Goal: Task Accomplishment & Management: Manage account settings

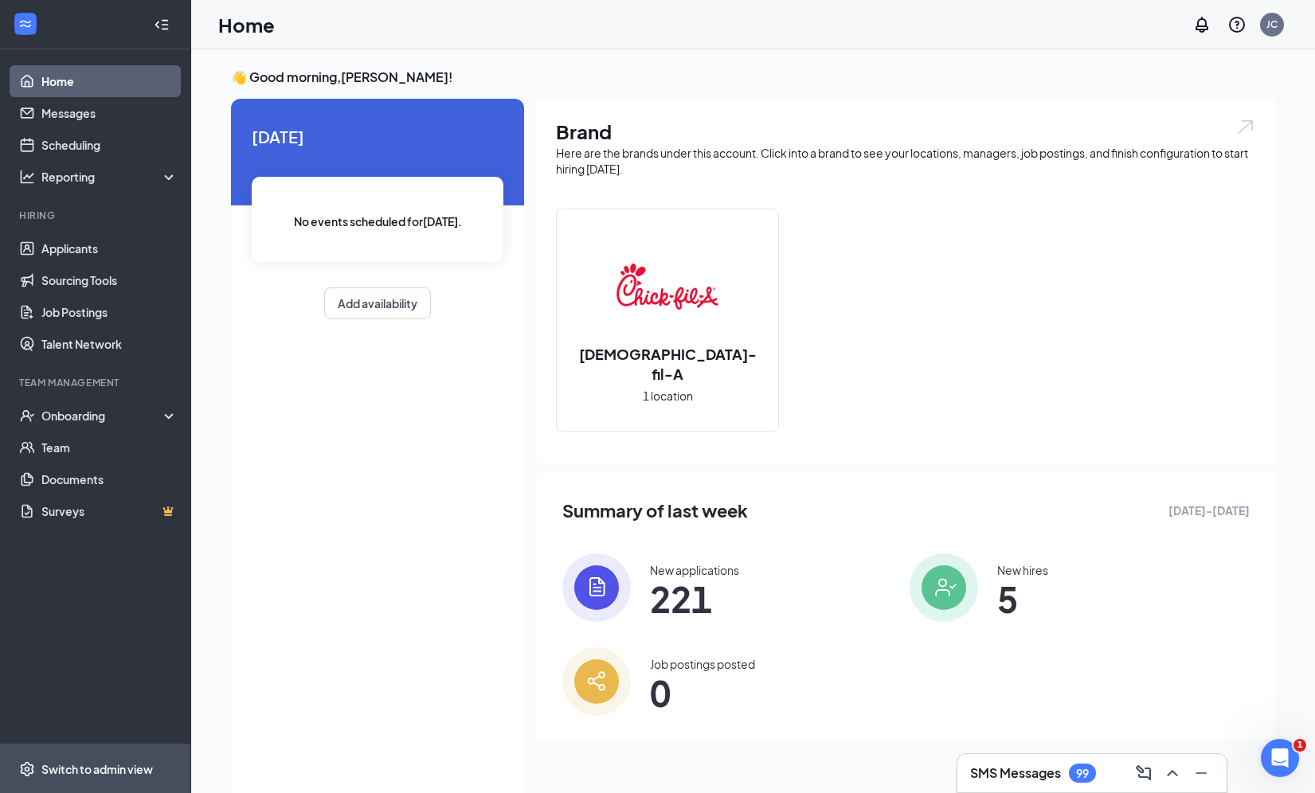
click at [72, 762] on div "Switch to admin view" at bounding box center [97, 770] width 112 height 16
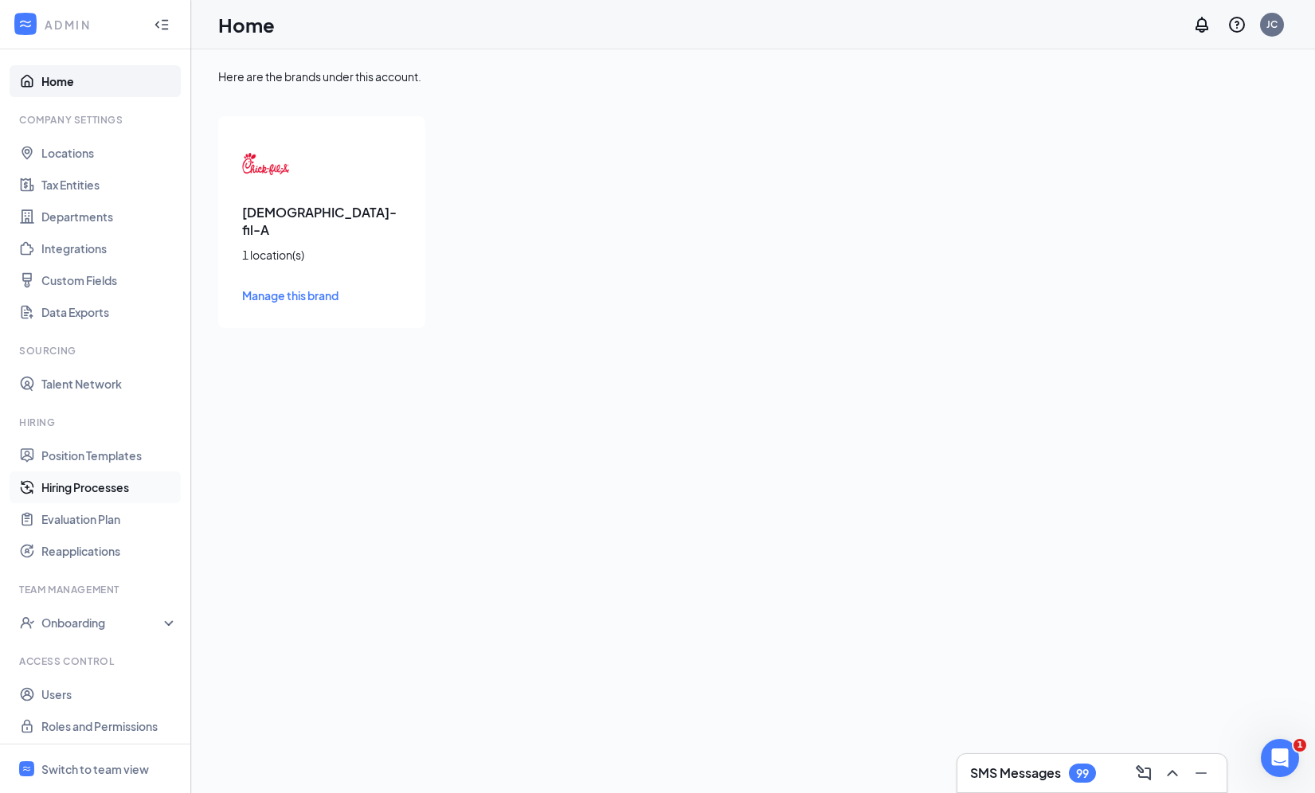
click at [96, 485] on link "Hiring Processes" at bounding box center [109, 488] width 136 height 32
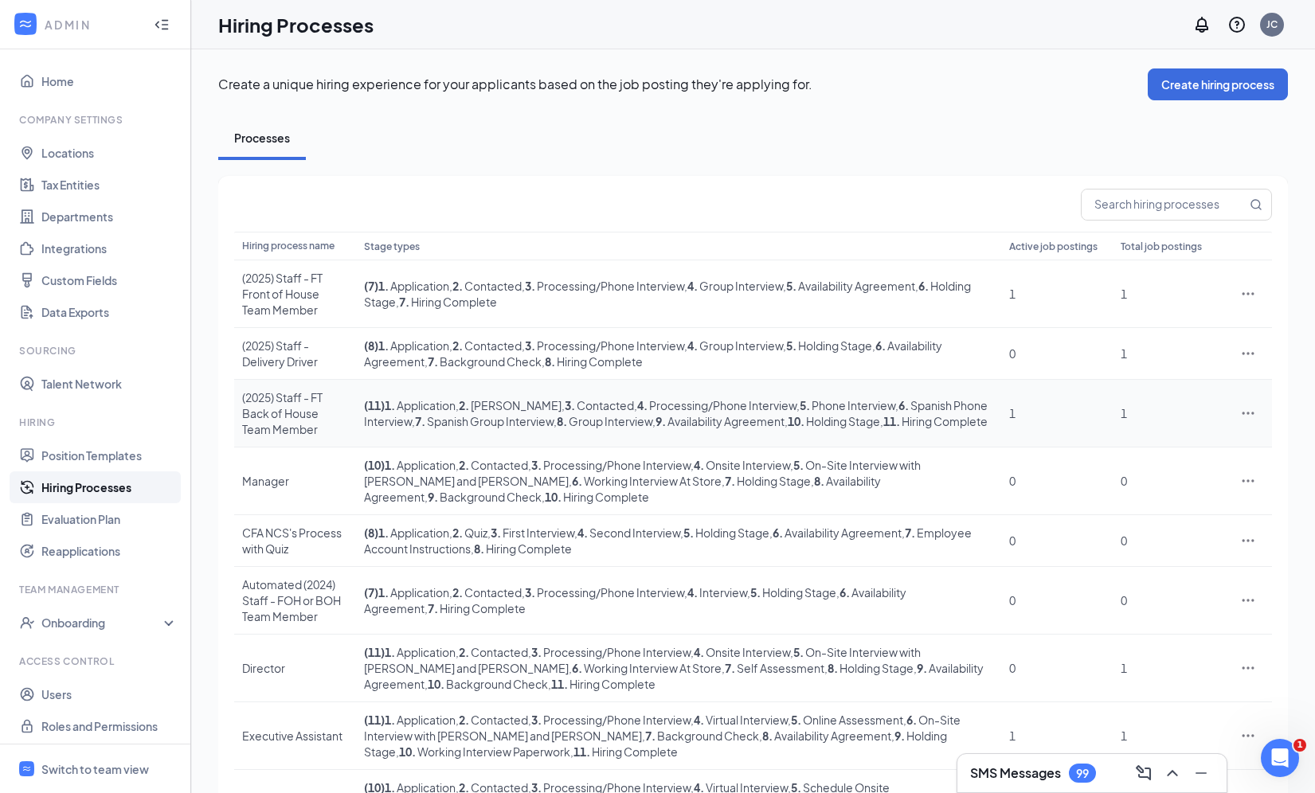
click at [1243, 405] on icon "Ellipses" at bounding box center [1248, 413] width 16 height 16
click at [1165, 425] on span "Edit" at bounding box center [1174, 430] width 137 height 18
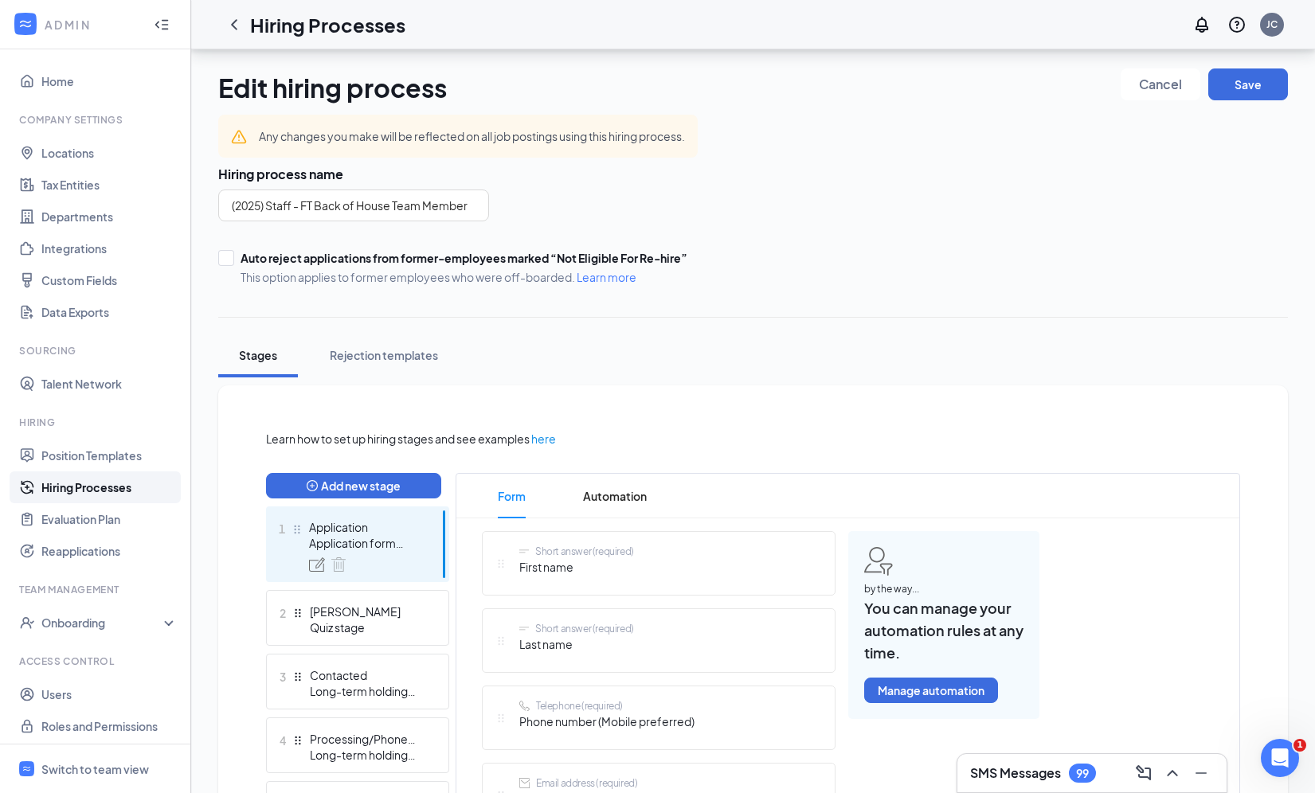
scroll to position [79, 0]
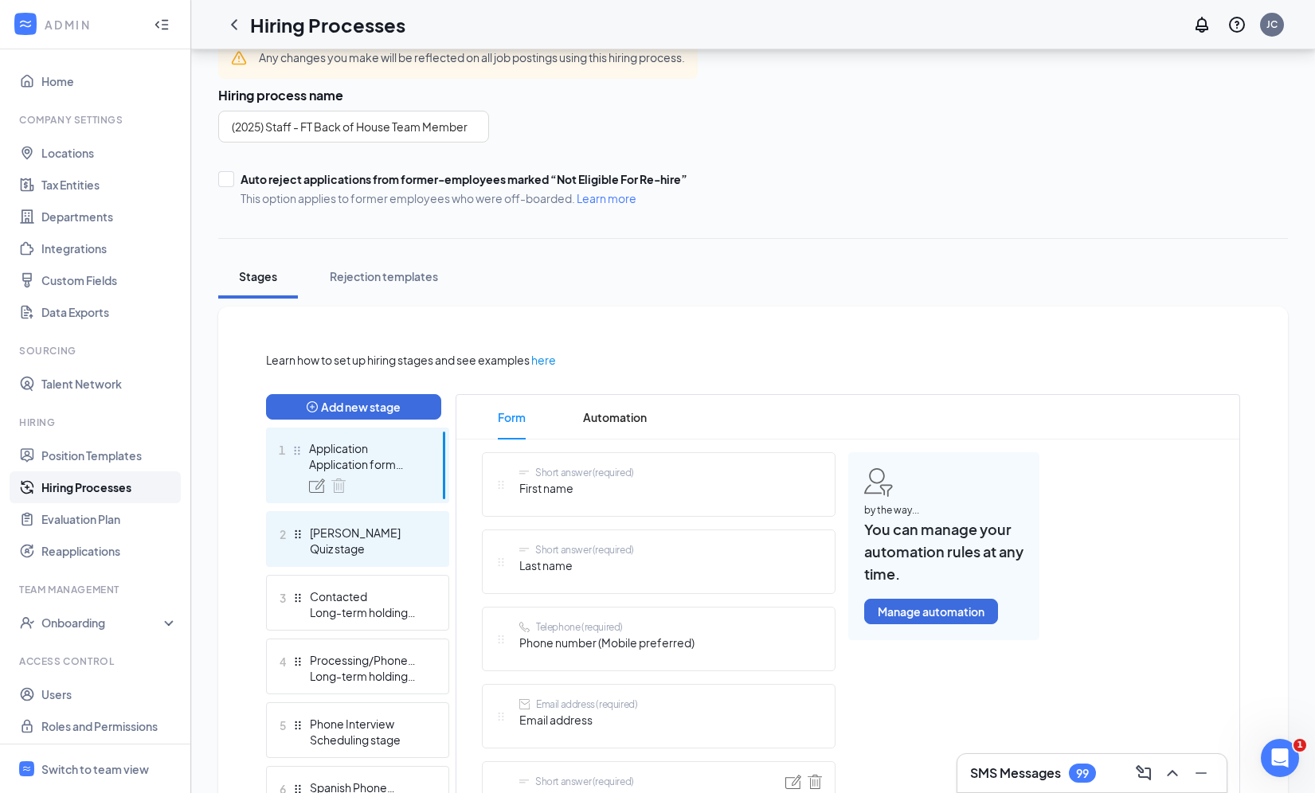
click at [357, 538] on div "[PERSON_NAME]" at bounding box center [368, 533] width 116 height 16
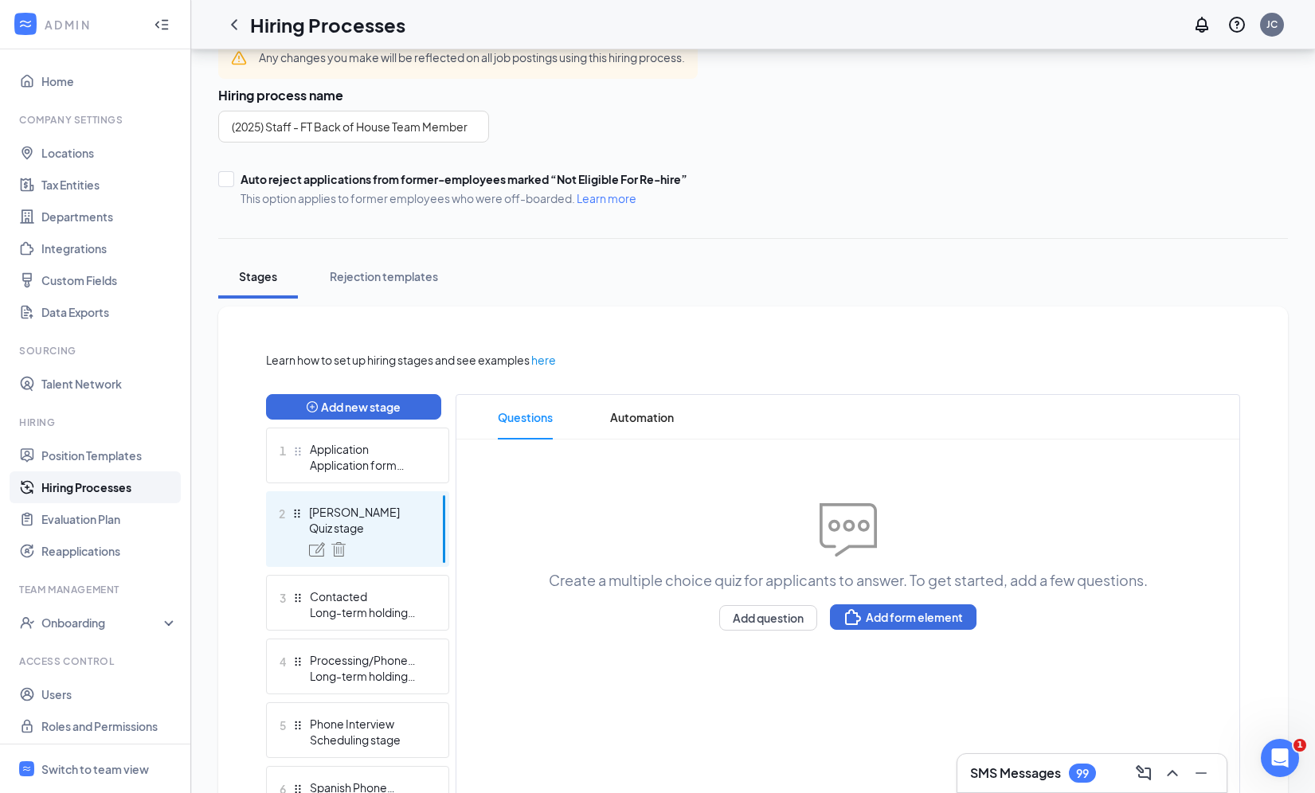
scroll to position [198, 0]
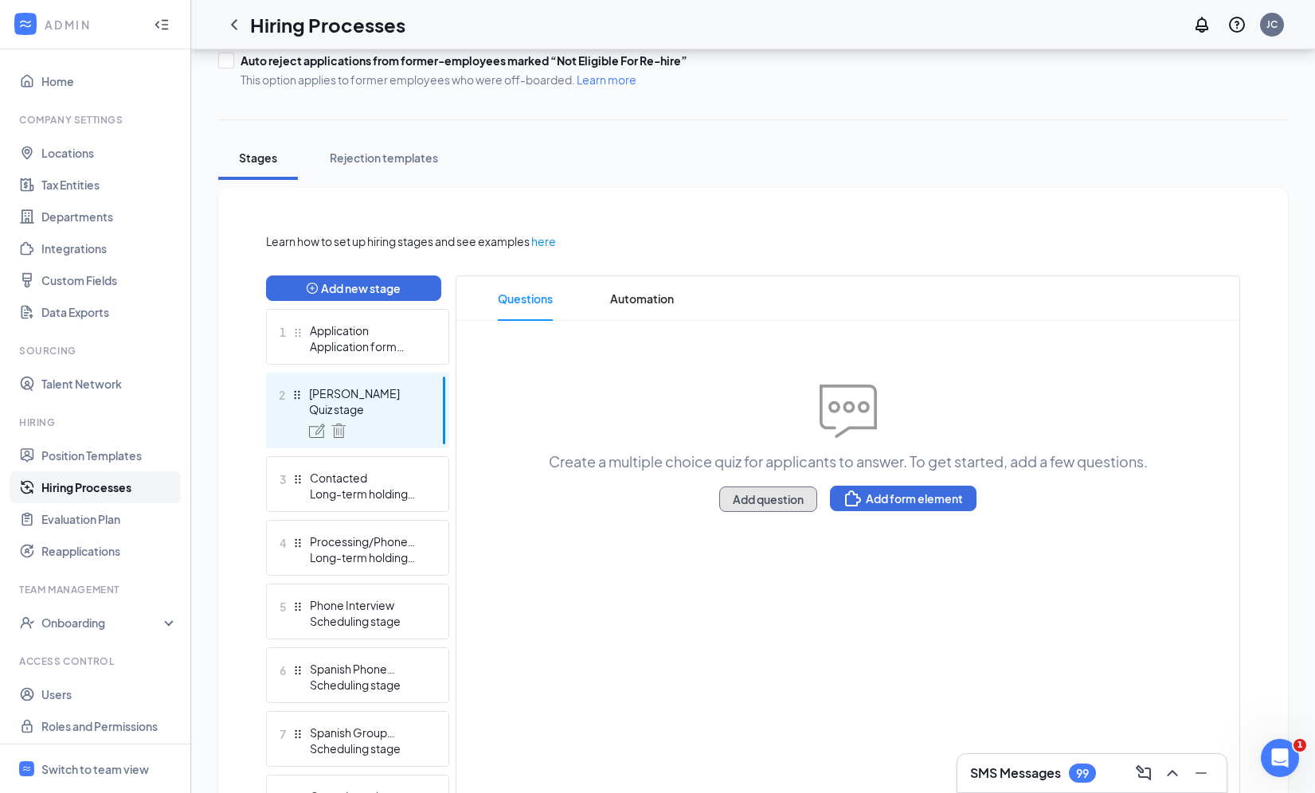
click at [765, 495] on button "Add question" at bounding box center [768, 499] width 98 height 25
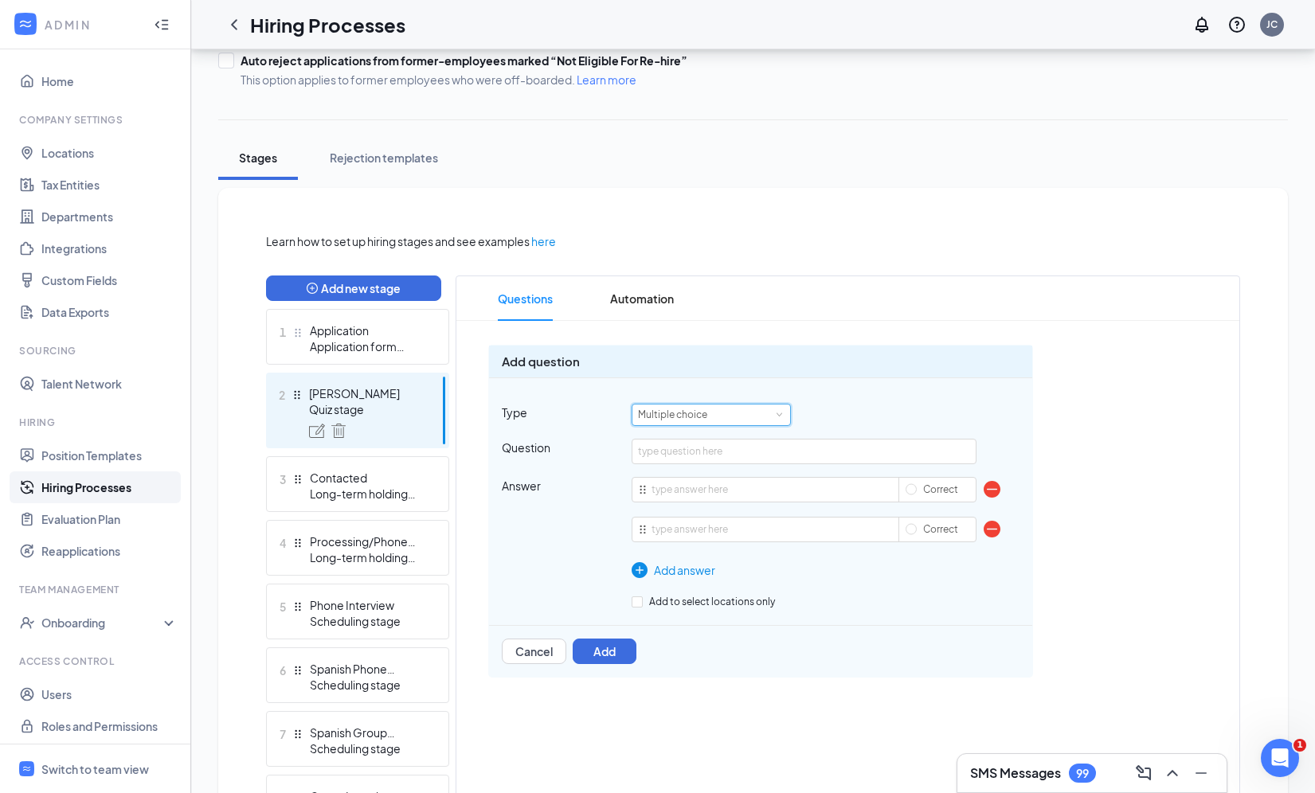
click at [695, 413] on div "Multiple choice" at bounding box center [678, 415] width 80 height 21
click at [867, 408] on div "Multiple choice" at bounding box center [826, 415] width 389 height 22
click at [778, 451] on input "text" at bounding box center [804, 451] width 345 height 25
paste input "You’re ahead on your prep work, but you see dishes piling up in the sink. What’…"
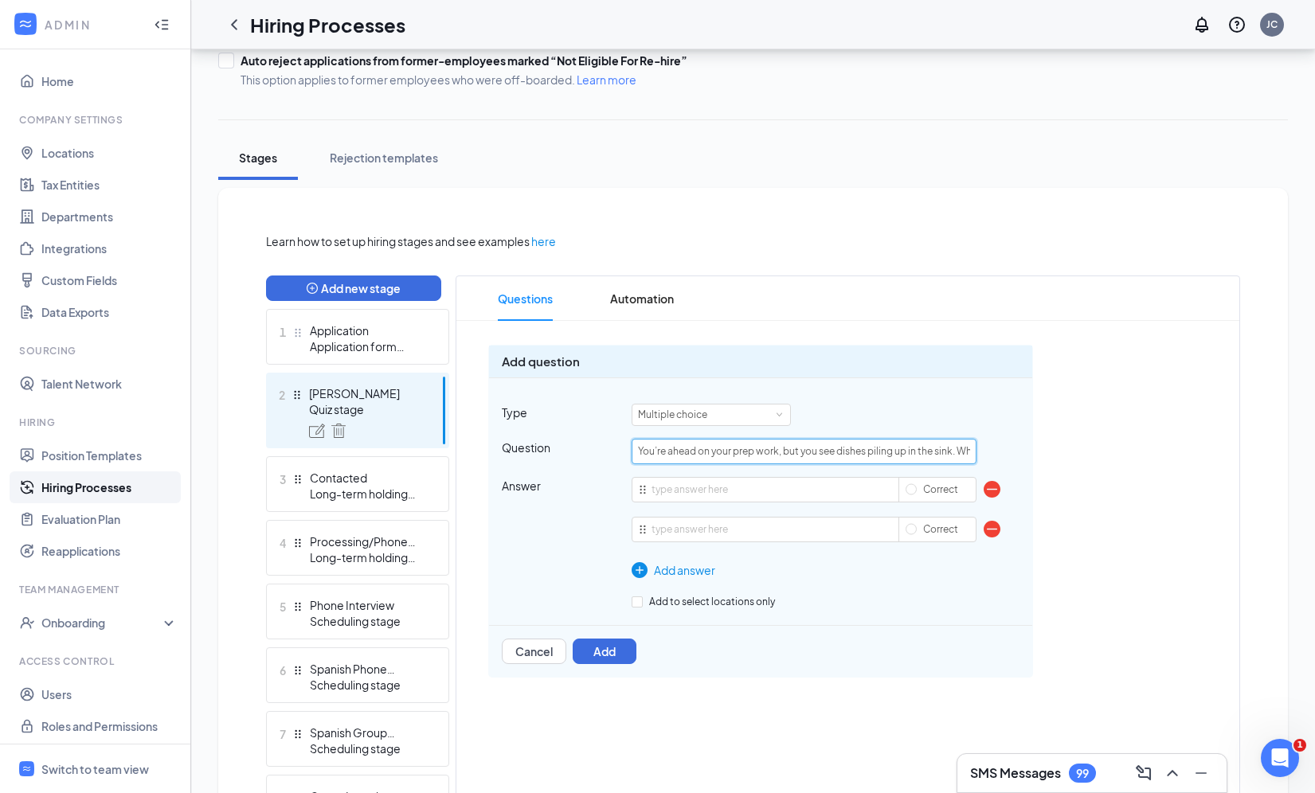
type input "You’re ahead on your prep work, but you see dishes piling up in the sink. What’…"
click at [676, 481] on input "text" at bounding box center [804, 489] width 345 height 25
paste input "Stick to your assigned prep only"
type input "Stick to your assigned prep only"
click at [727, 533] on input "text" at bounding box center [804, 529] width 345 height 25
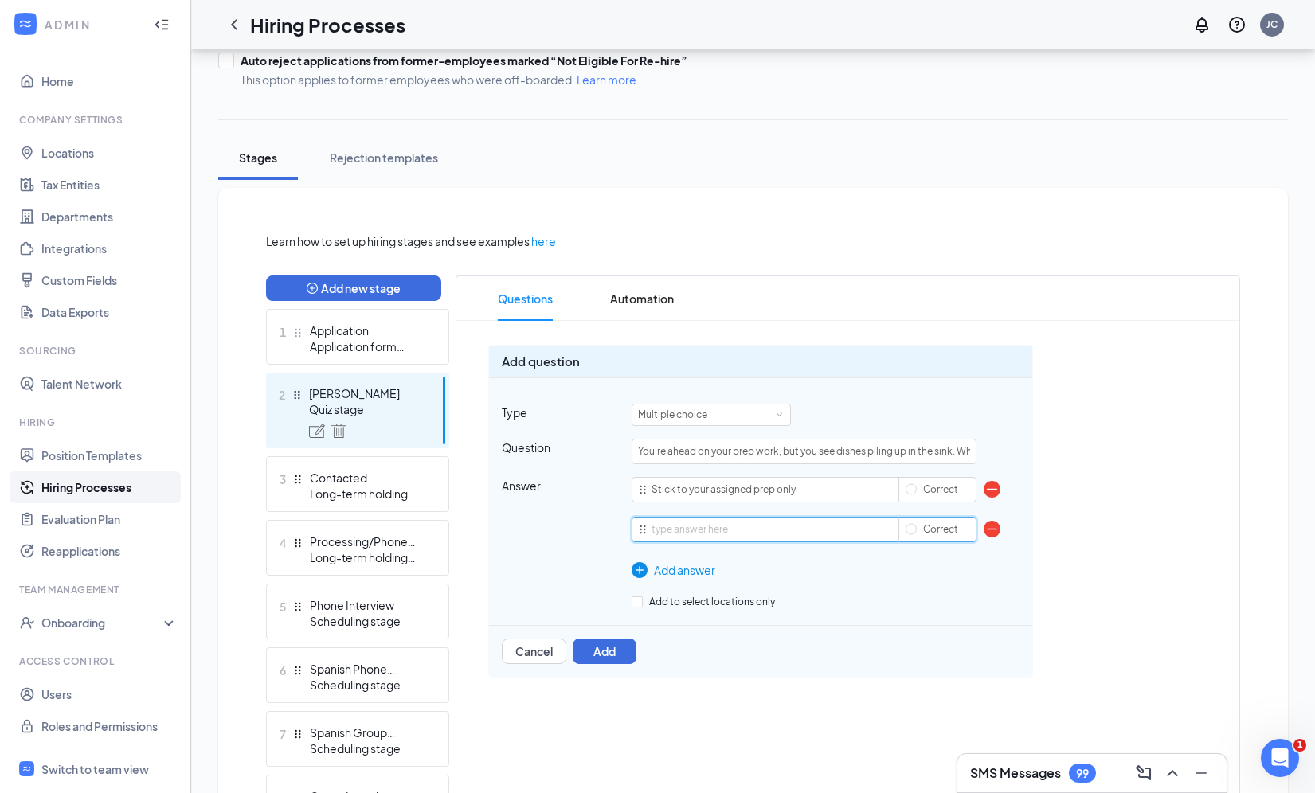
paste input "Jump in and wash dishes until things are caught up"
type input "Jump in and wash dishes until things are caught up"
click at [695, 530] on input "Jump in and wash dishes until things are caught up" at bounding box center [804, 529] width 345 height 25
click at [664, 572] on div "Add answer" at bounding box center [804, 571] width 345 height 18
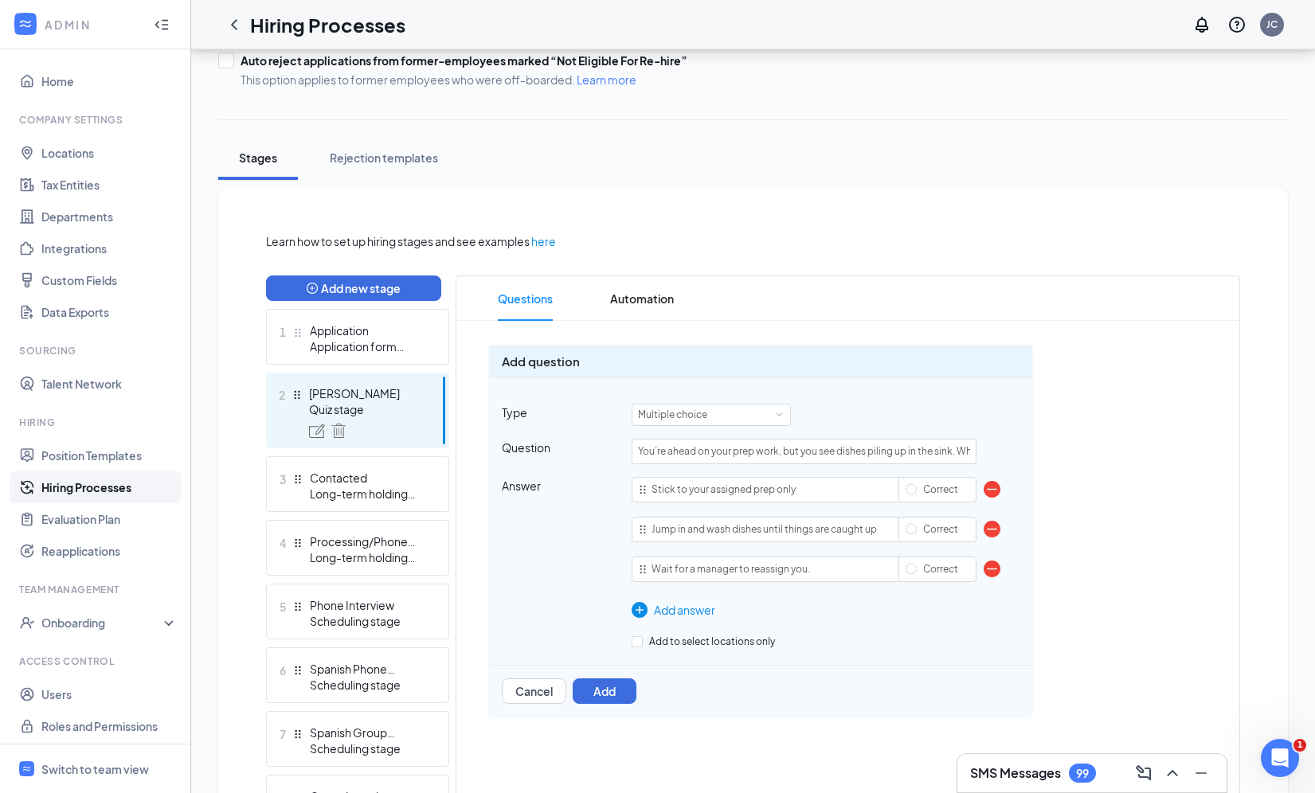
type input "Wait for a manager to reassign you."
click at [699, 605] on div "Add answer" at bounding box center [804, 610] width 345 height 18
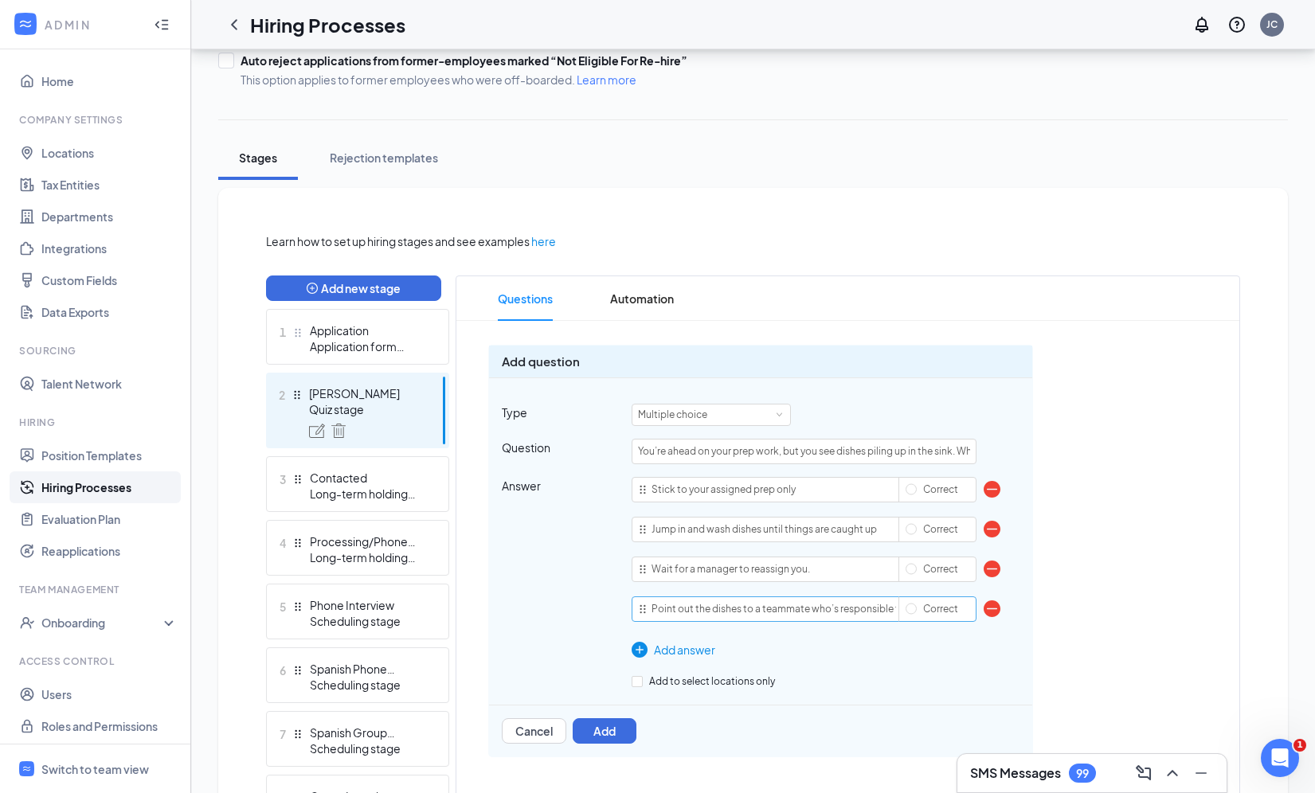
scroll to position [0, 37]
type input "Point out the dishes to a teammate who’s responsible for them."
click at [1149, 550] on div "To pick up a draggable item, press the space bar. While dragging, use the arrow…" at bounding box center [847, 552] width 783 height 437
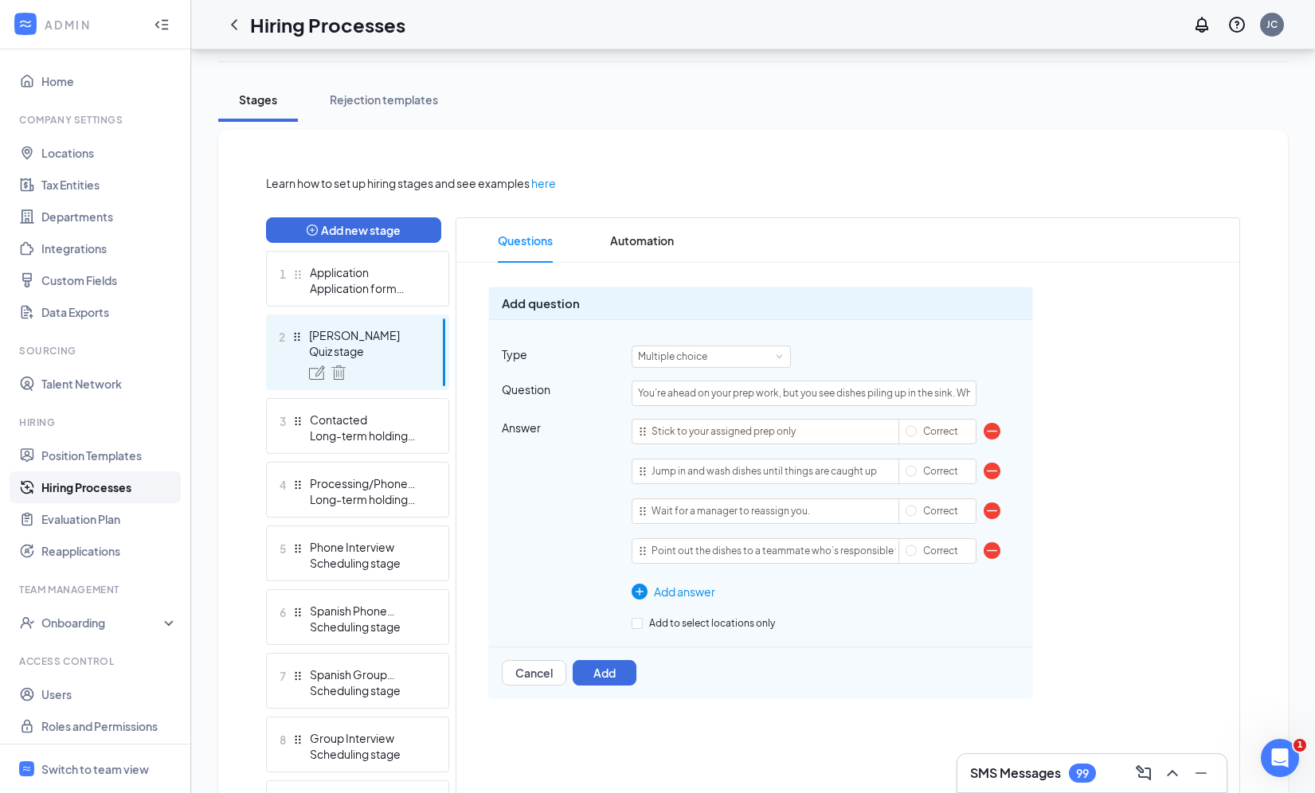
scroll to position [260, 0]
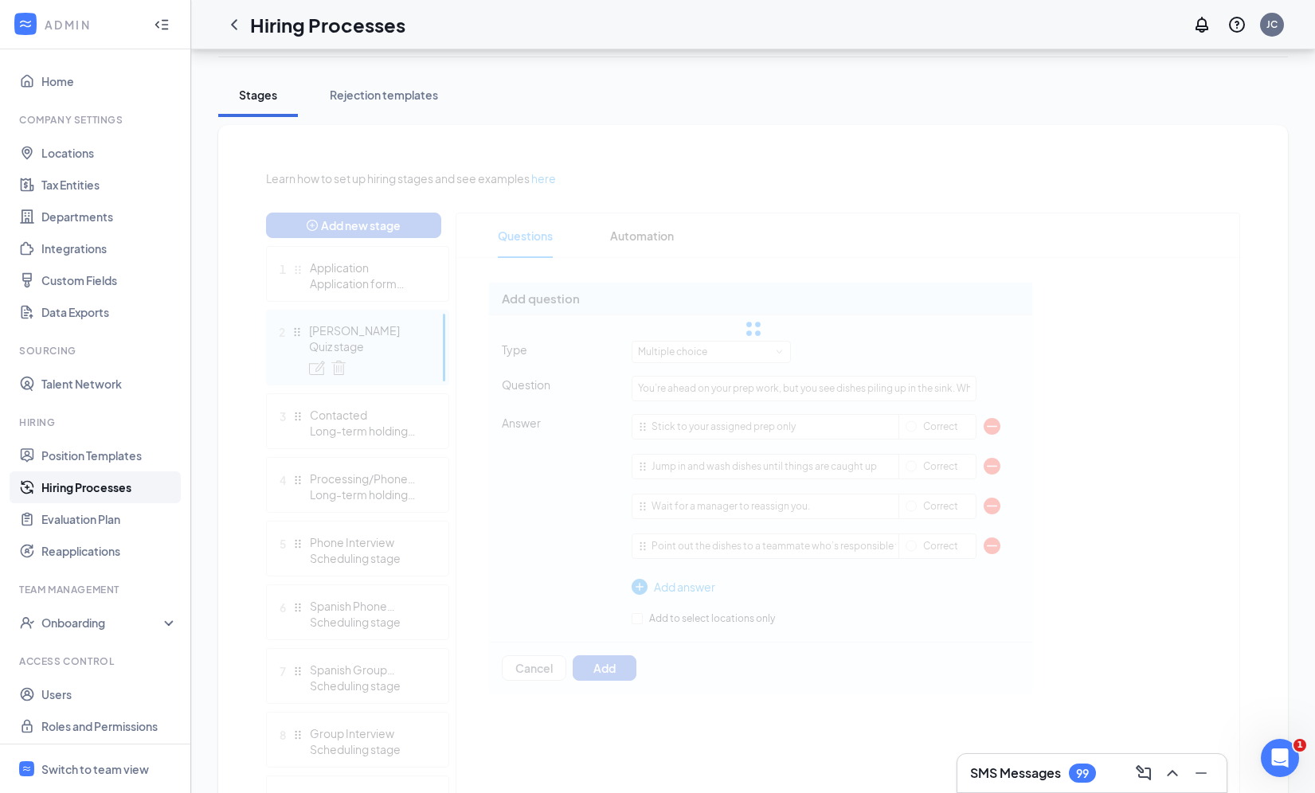
click at [1097, 499] on div "Learn how to set up hiring stages and see examples here Add new stage 1 Applica…" at bounding box center [753, 570] width 974 height 801
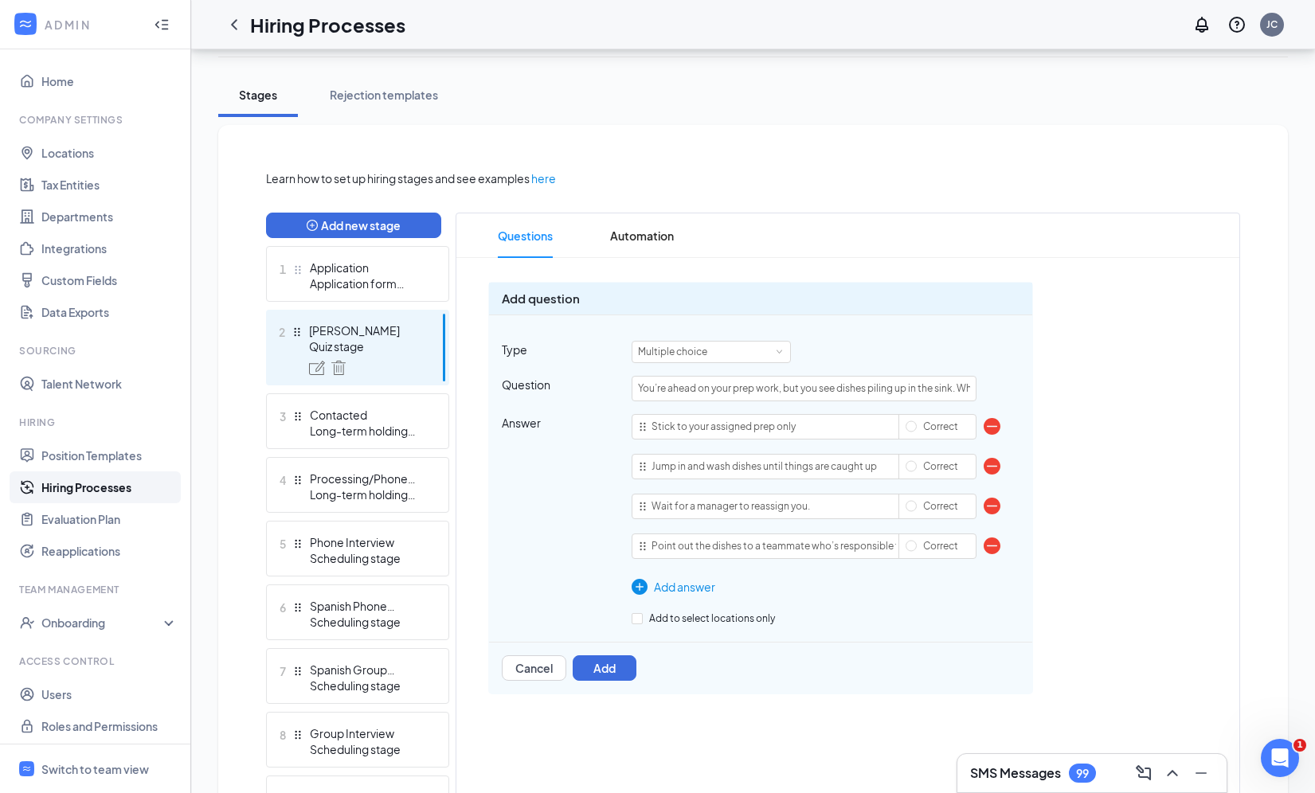
scroll to position [318, 0]
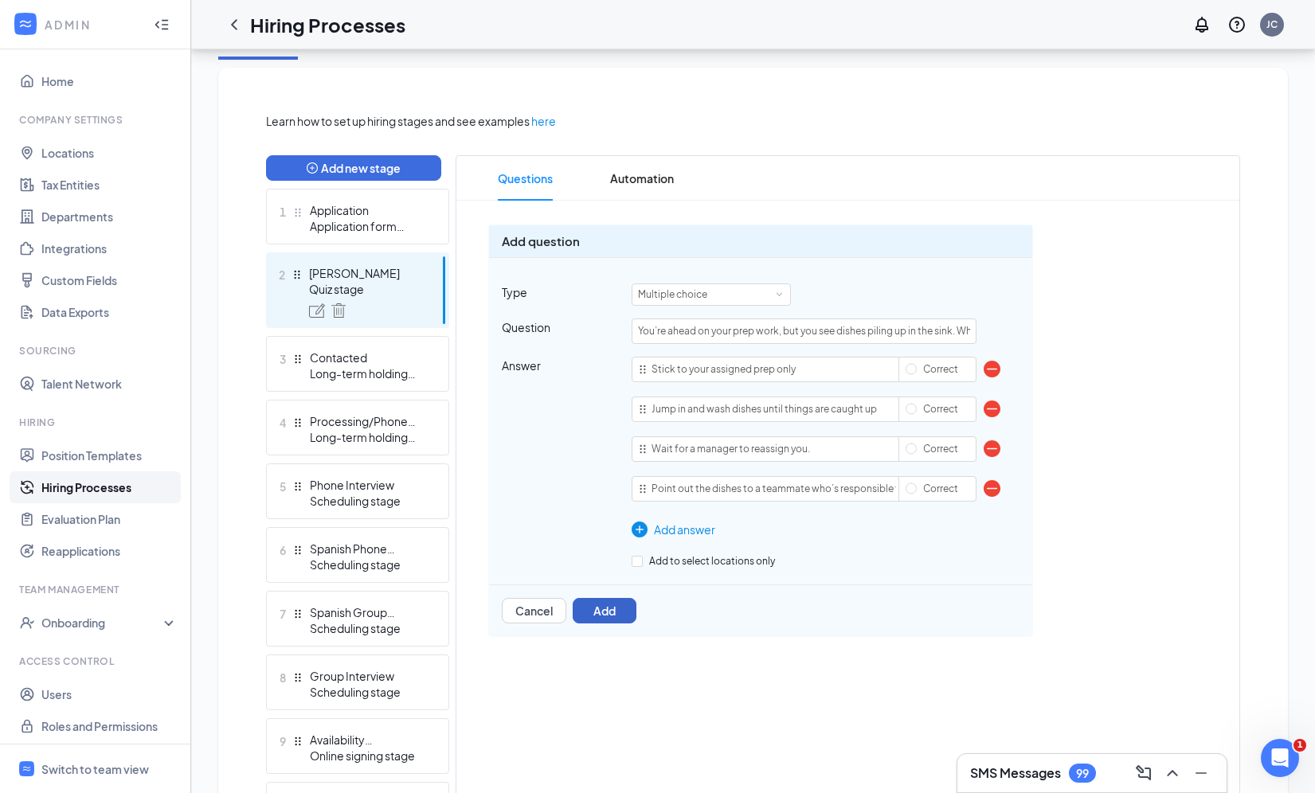
click at [614, 619] on button "Add" at bounding box center [605, 610] width 64 height 25
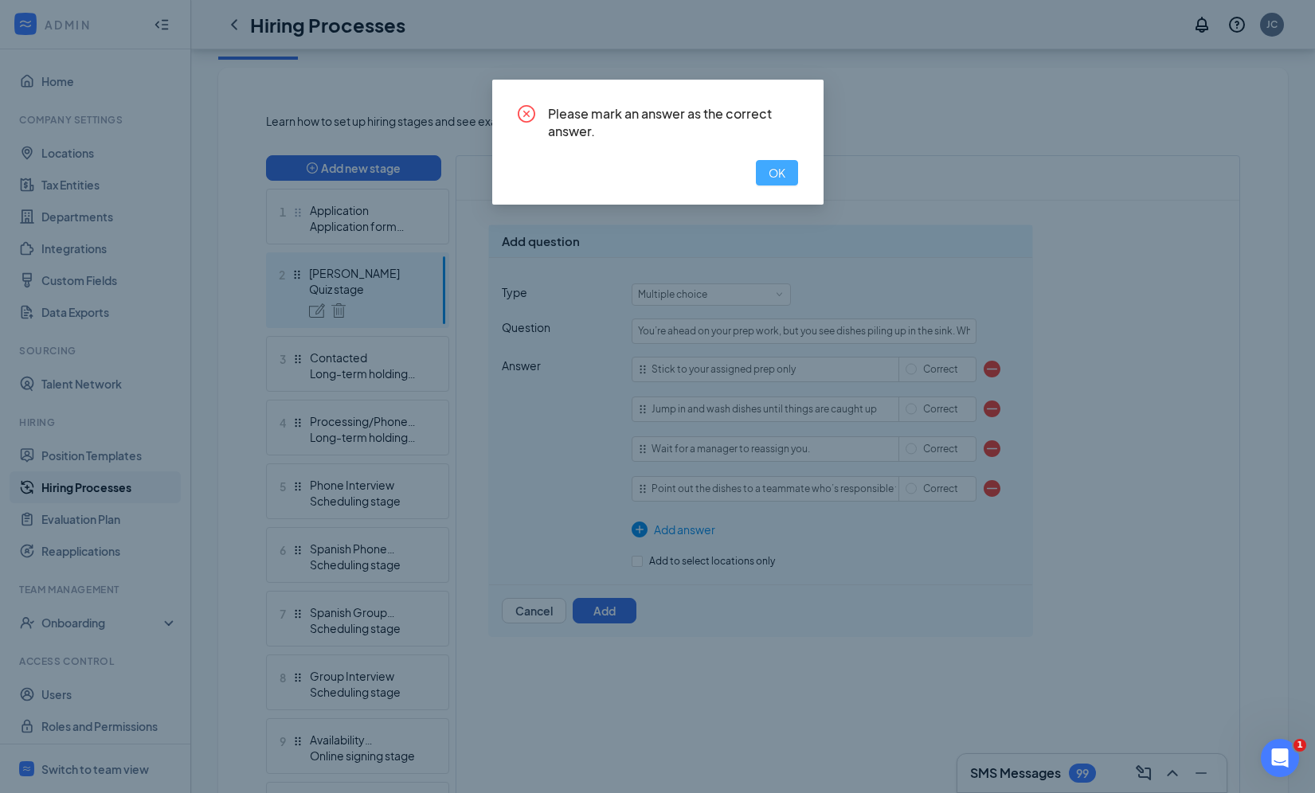
click at [773, 170] on span "OK" at bounding box center [777, 173] width 17 height 18
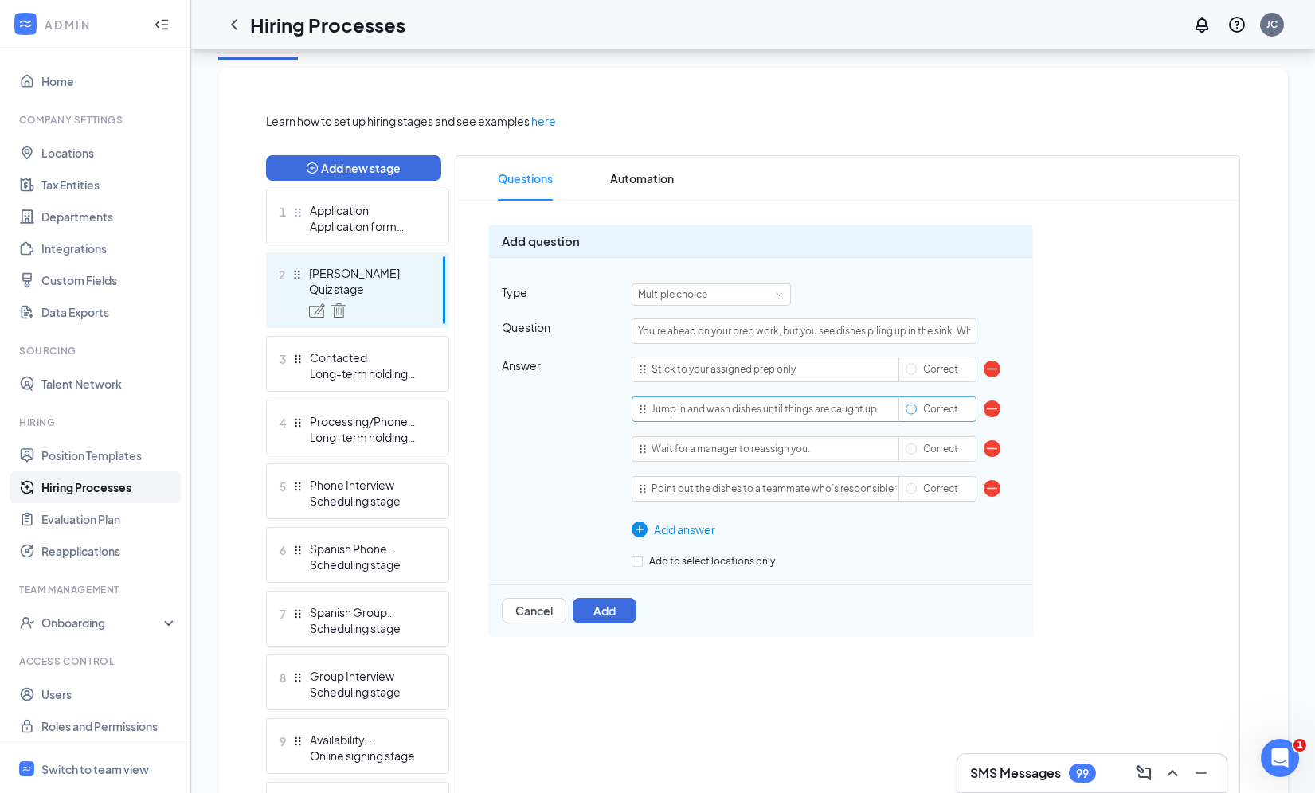
click at [912, 405] on input "Correct" at bounding box center [911, 409] width 11 height 11
radio input "true"
click at [907, 492] on input "Correct" at bounding box center [911, 489] width 11 height 11
radio input "true"
click at [911, 411] on input "Correct" at bounding box center [911, 409] width 11 height 11
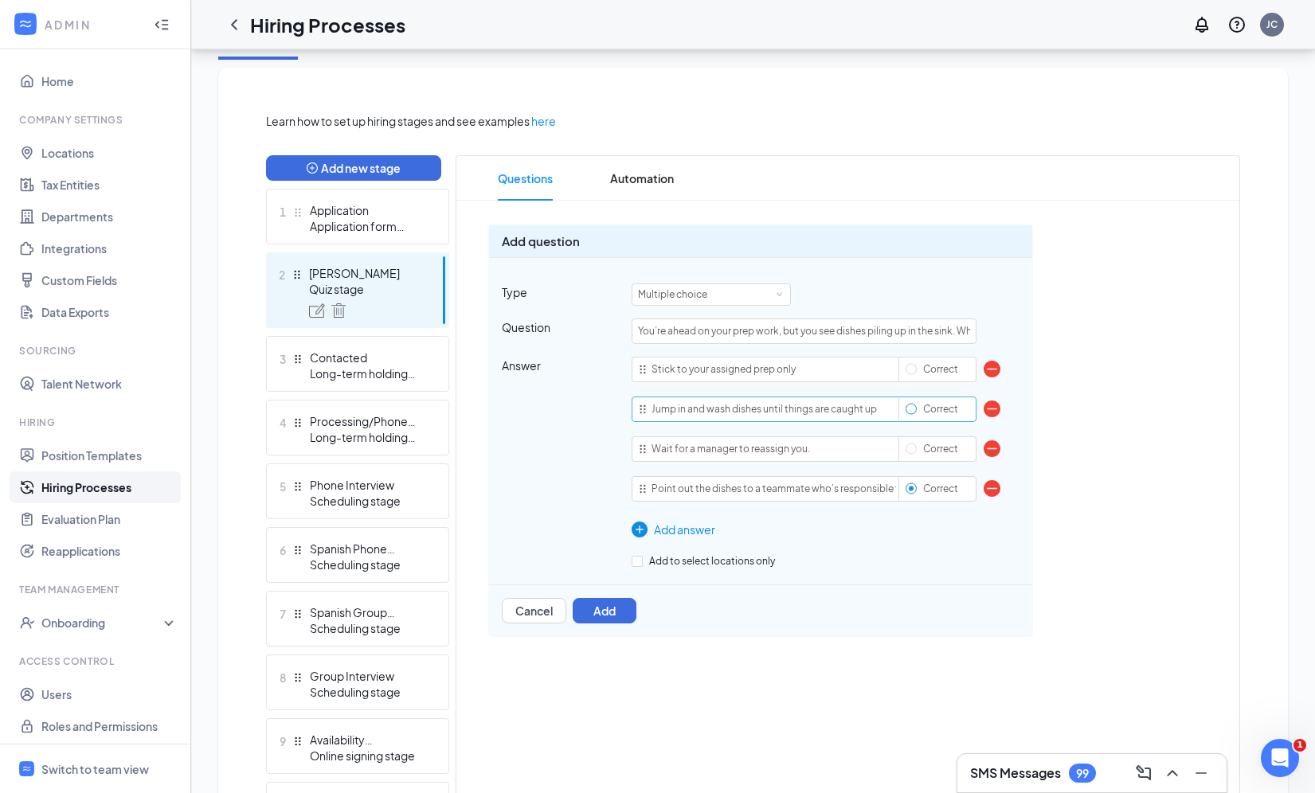
radio input "true"
radio input "false"
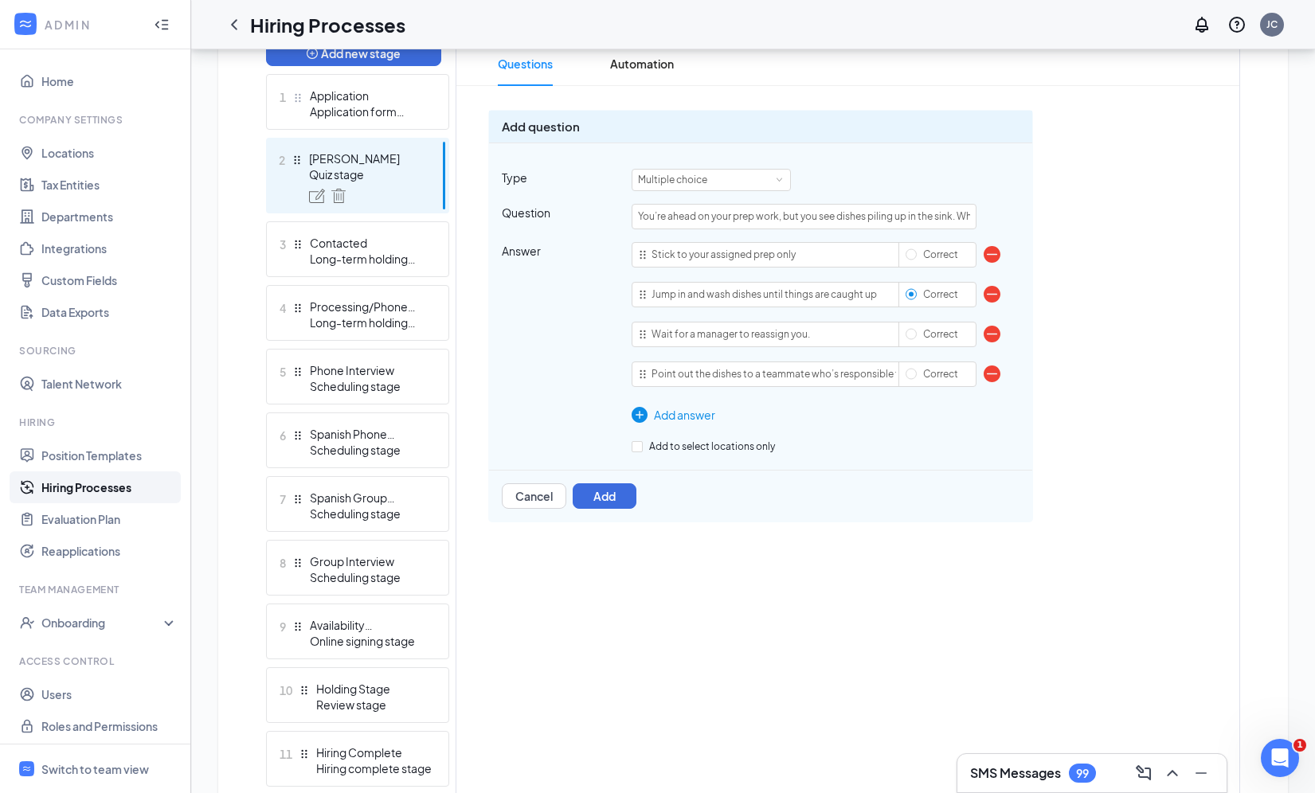
scroll to position [433, 0]
click at [597, 495] on button "Add" at bounding box center [605, 495] width 64 height 25
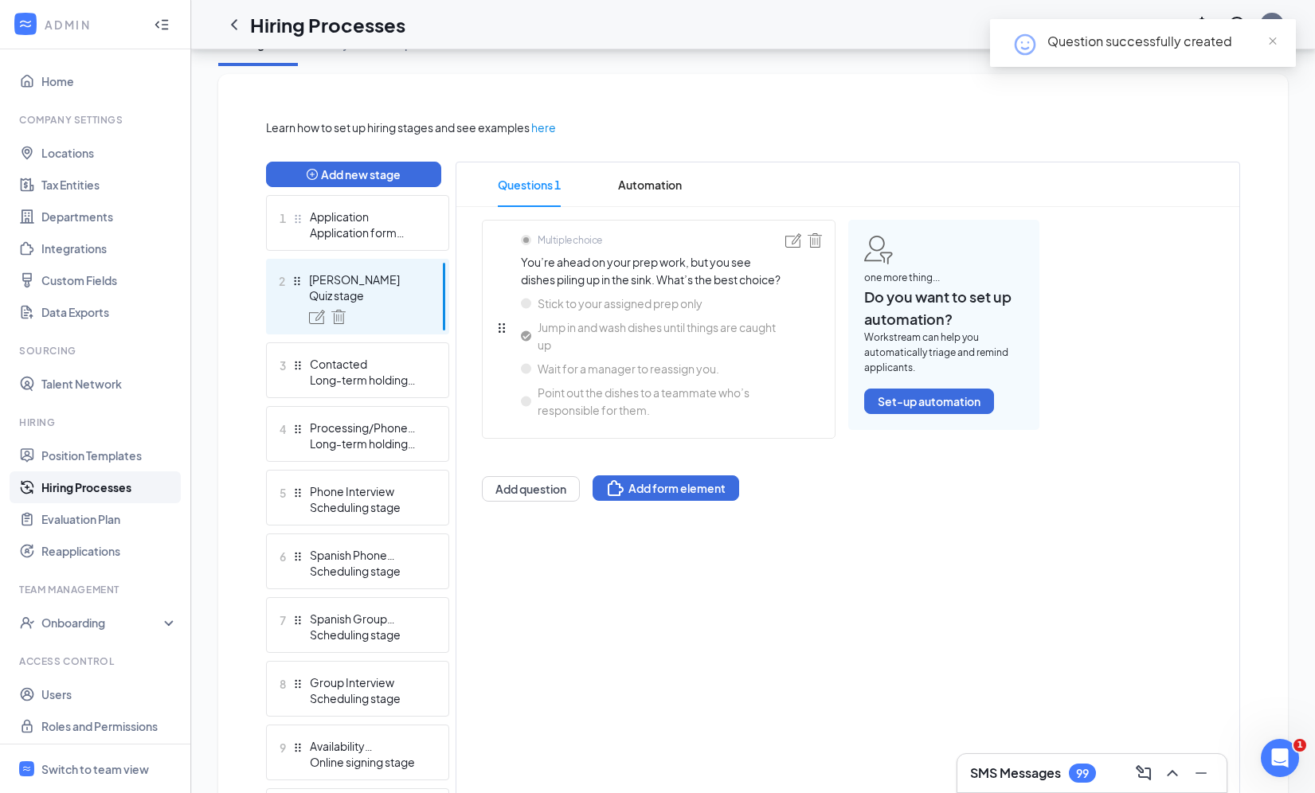
scroll to position [311, 0]
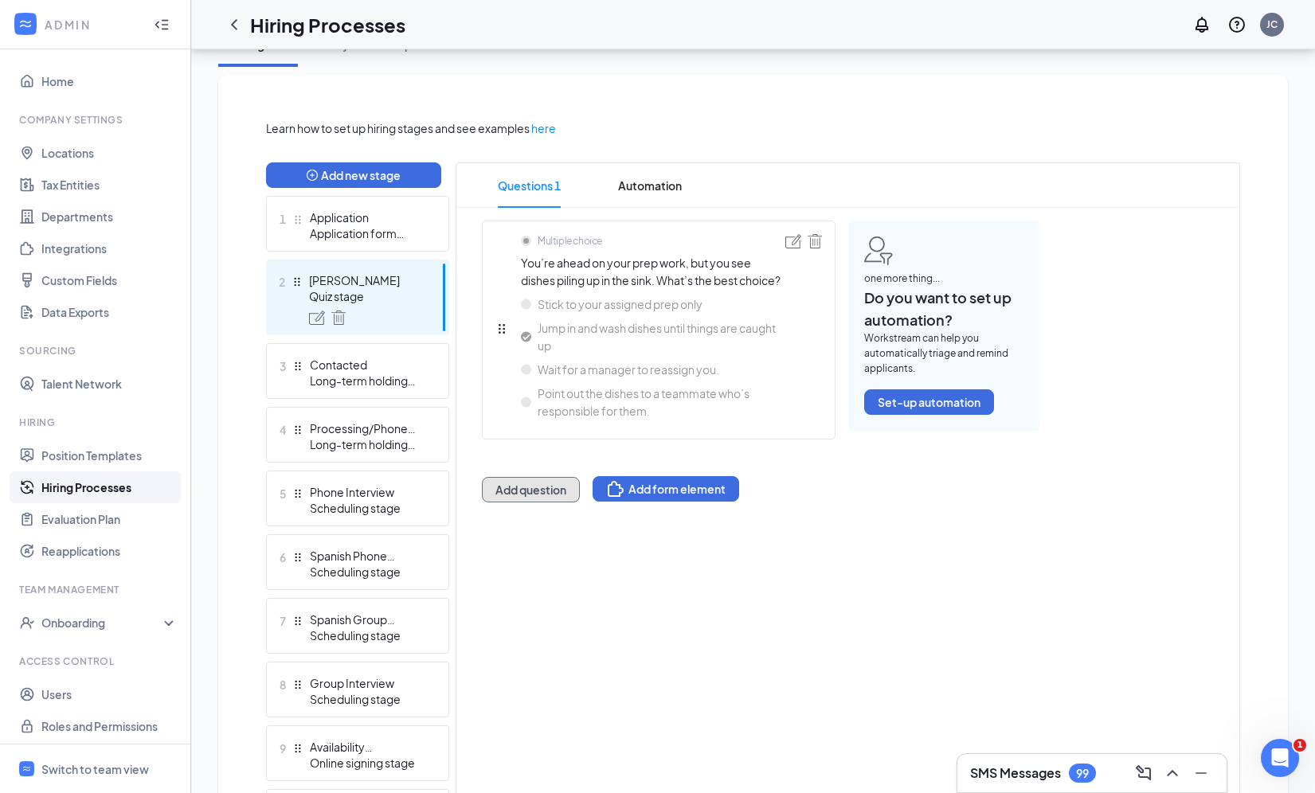
click at [535, 503] on button "Add question" at bounding box center [531, 489] width 98 height 25
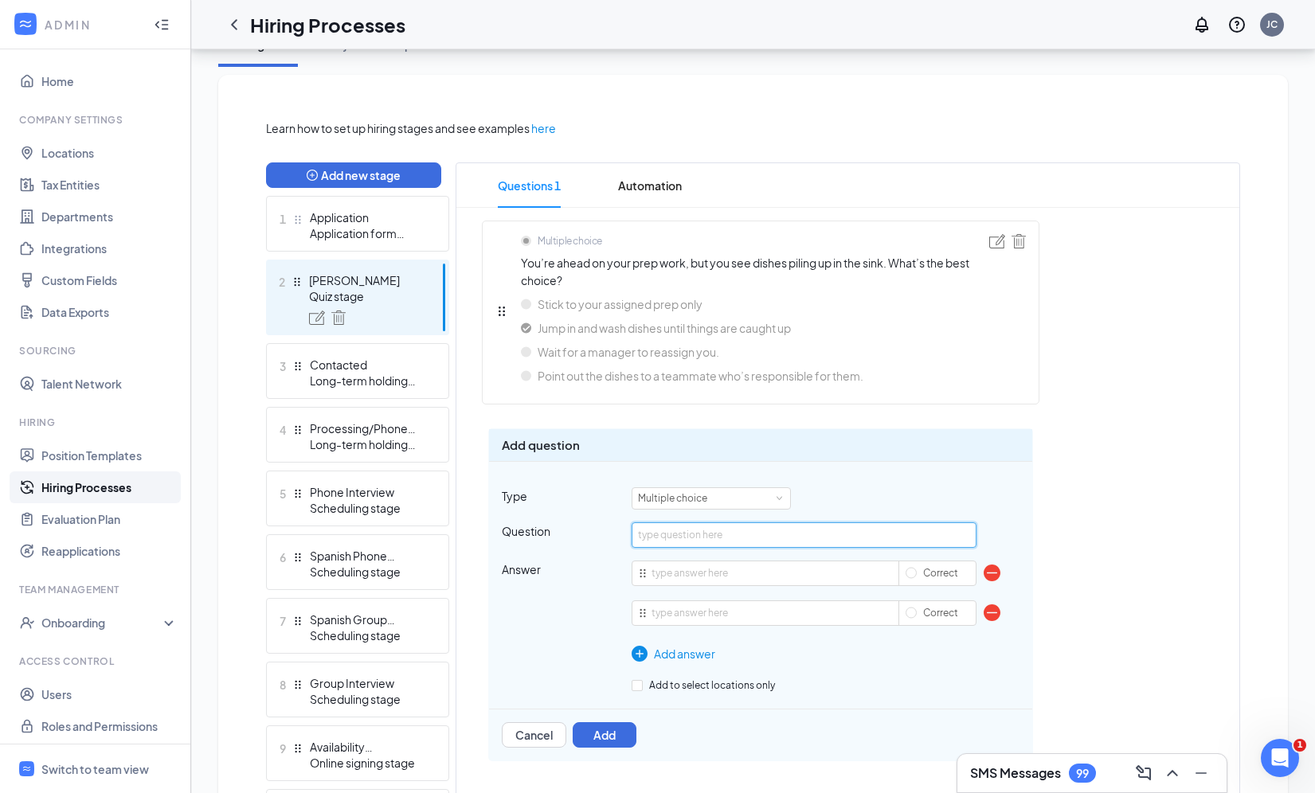
paste input "What does “winning hearts every day” look like for a BOH employee?"
type input "What does “winning hearts every day” look like for a BOH employee?"
click at [683, 576] on input "text" at bounding box center [804, 573] width 345 height 25
paste input "Serving food fast no matter what."
type input "Serving food fast no matter what."
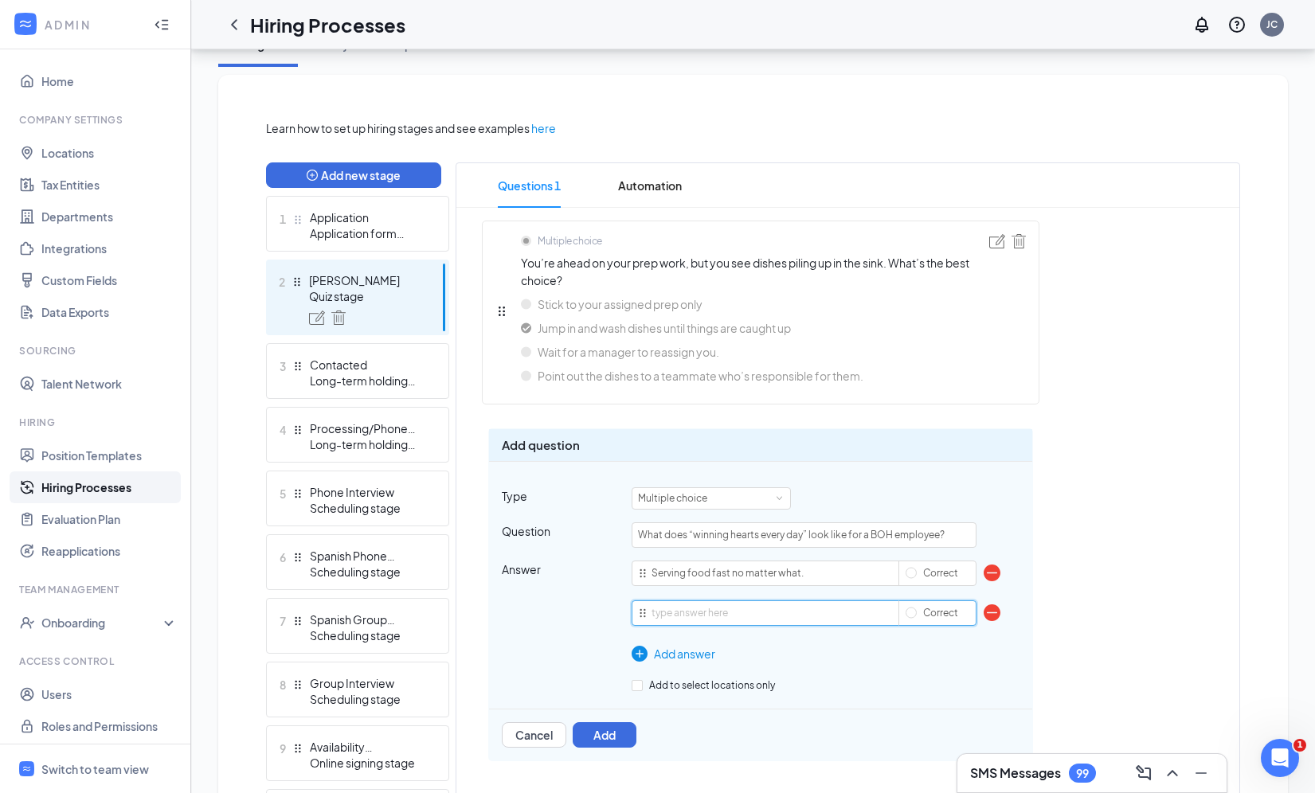
click at [672, 608] on input "text" at bounding box center [804, 613] width 345 height 25
paste input "Preparing food with care, consistency, and teamwork."
type input "Preparing food with care, consistency, and teamwork."
click at [680, 651] on div "Add answer" at bounding box center [804, 654] width 345 height 18
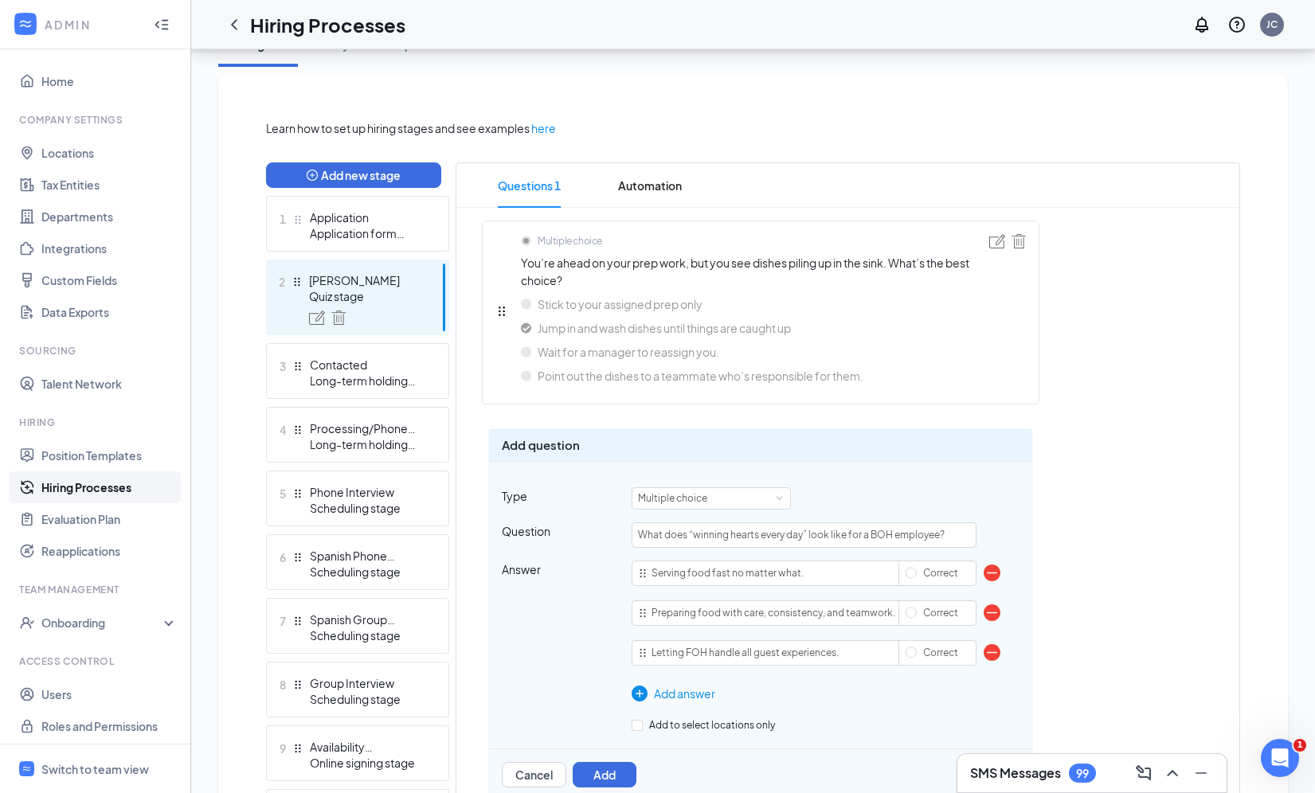
type input "Letting FOH handle all guest experiences."
click at [667, 695] on div "Add answer" at bounding box center [804, 694] width 345 height 18
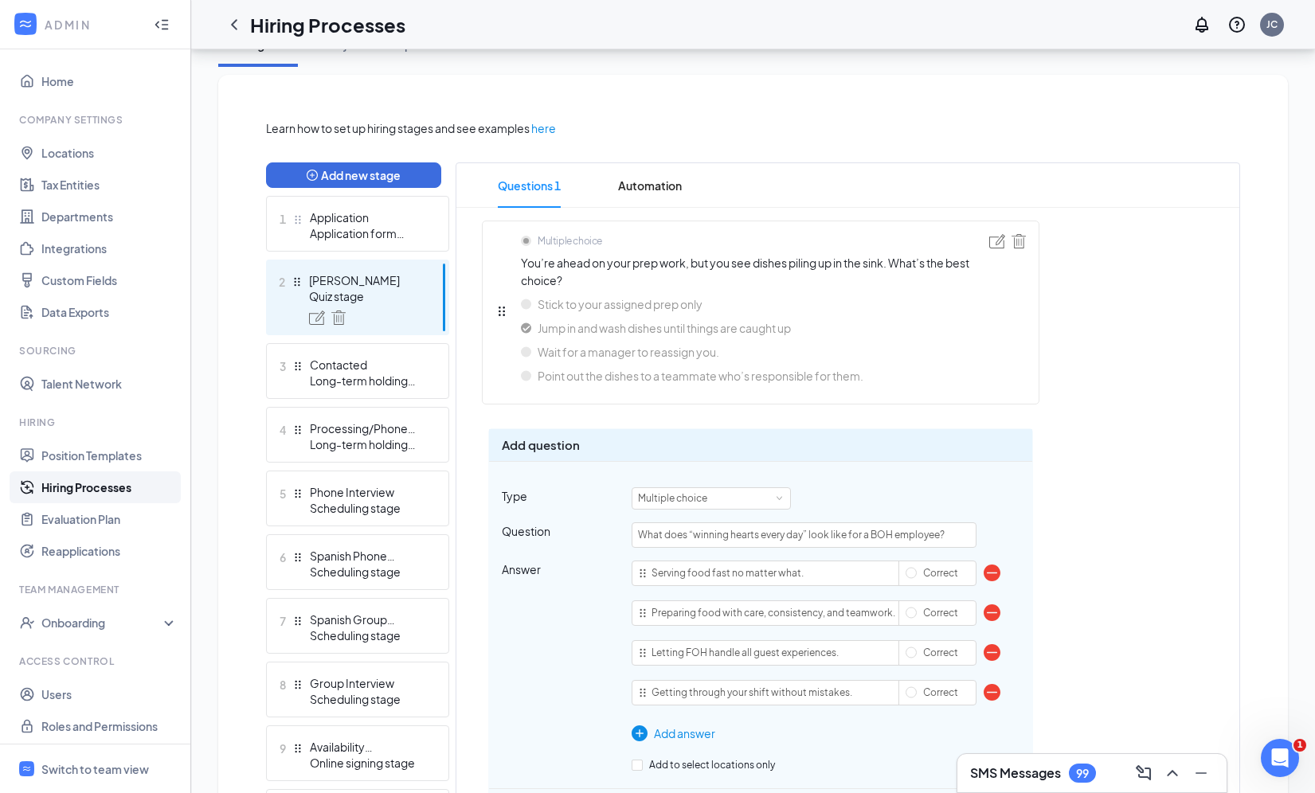
type input "Getting through your shift without mistakes."
click at [1110, 549] on div "Multiple choice You’re ahead on your prep work, but you see dishes piling up in…" at bounding box center [847, 537] width 783 height 633
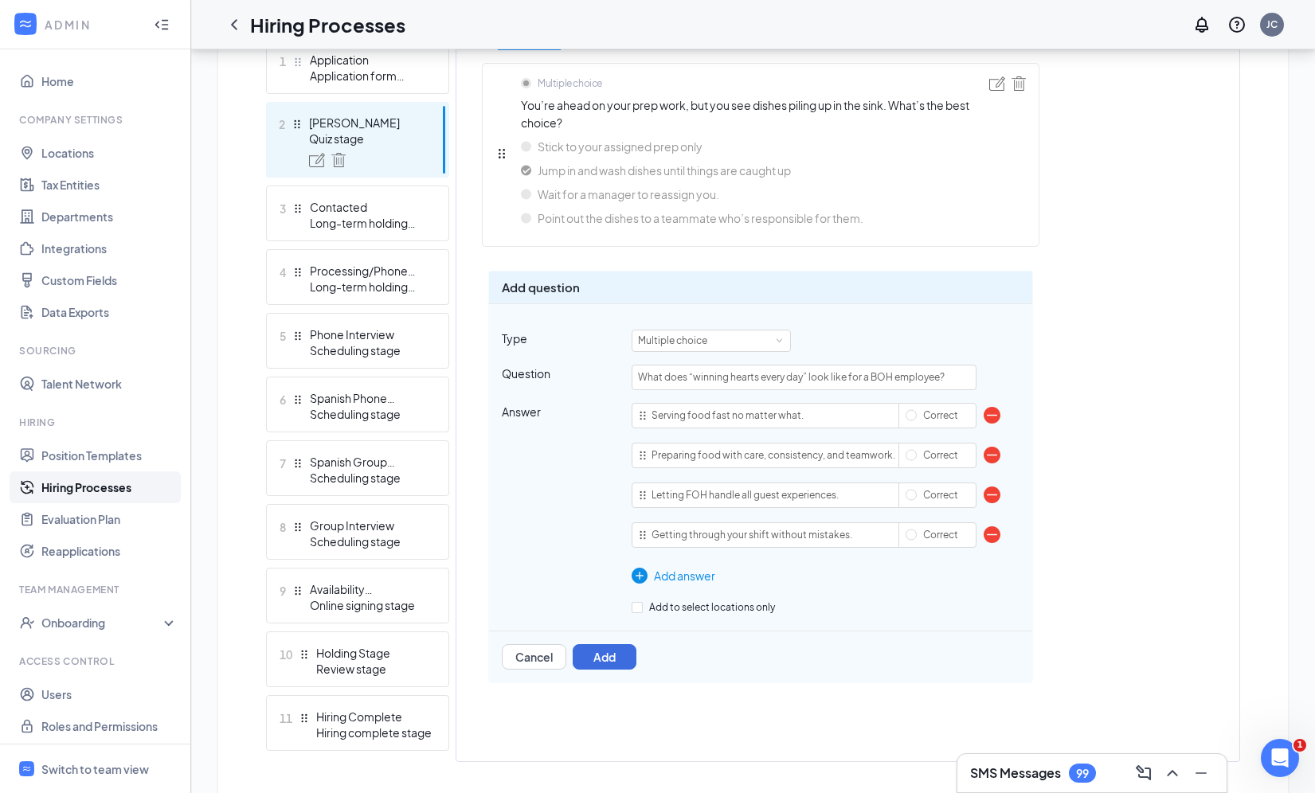
scroll to position [499, 0]
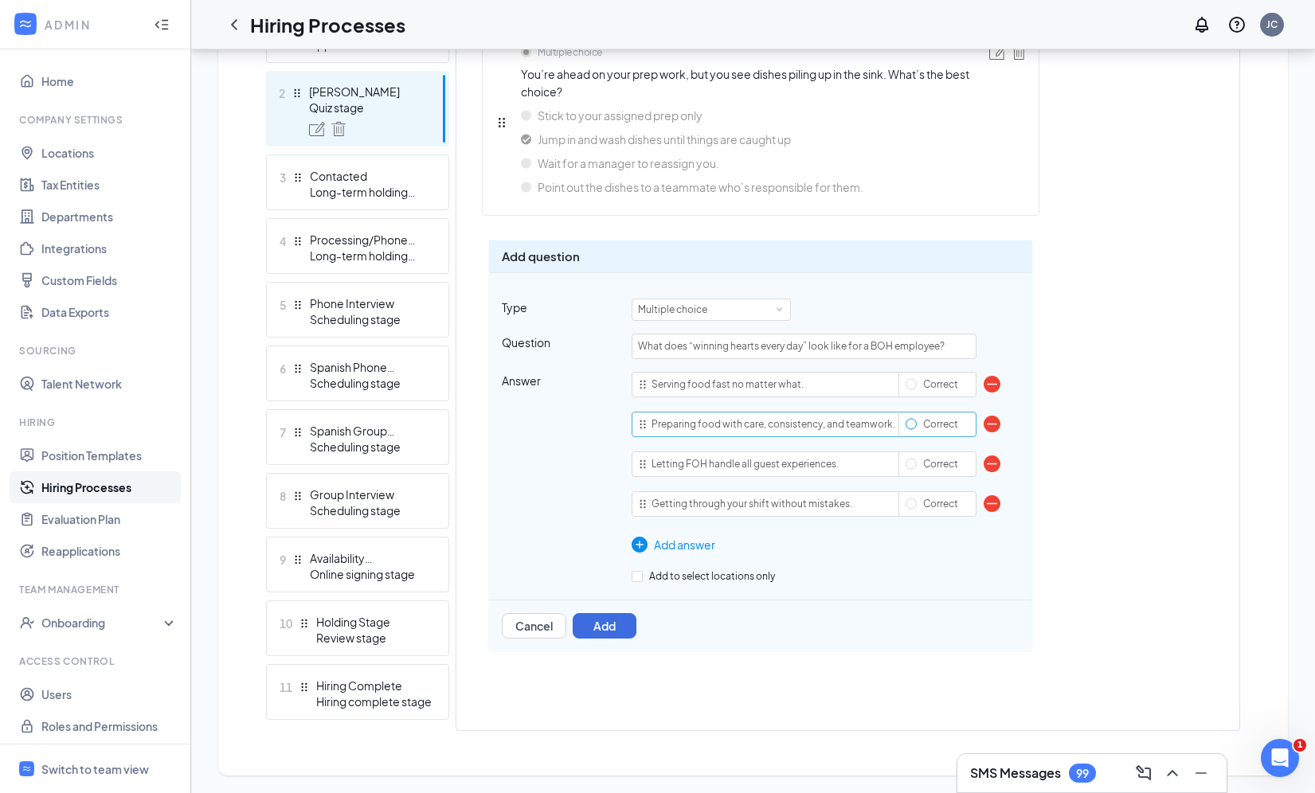
click at [917, 423] on span "Correct" at bounding box center [941, 424] width 48 height 12
click at [917, 423] on input "Correct" at bounding box center [911, 424] width 11 height 11
radio input "true"
click at [602, 628] on button "Add" at bounding box center [605, 625] width 64 height 25
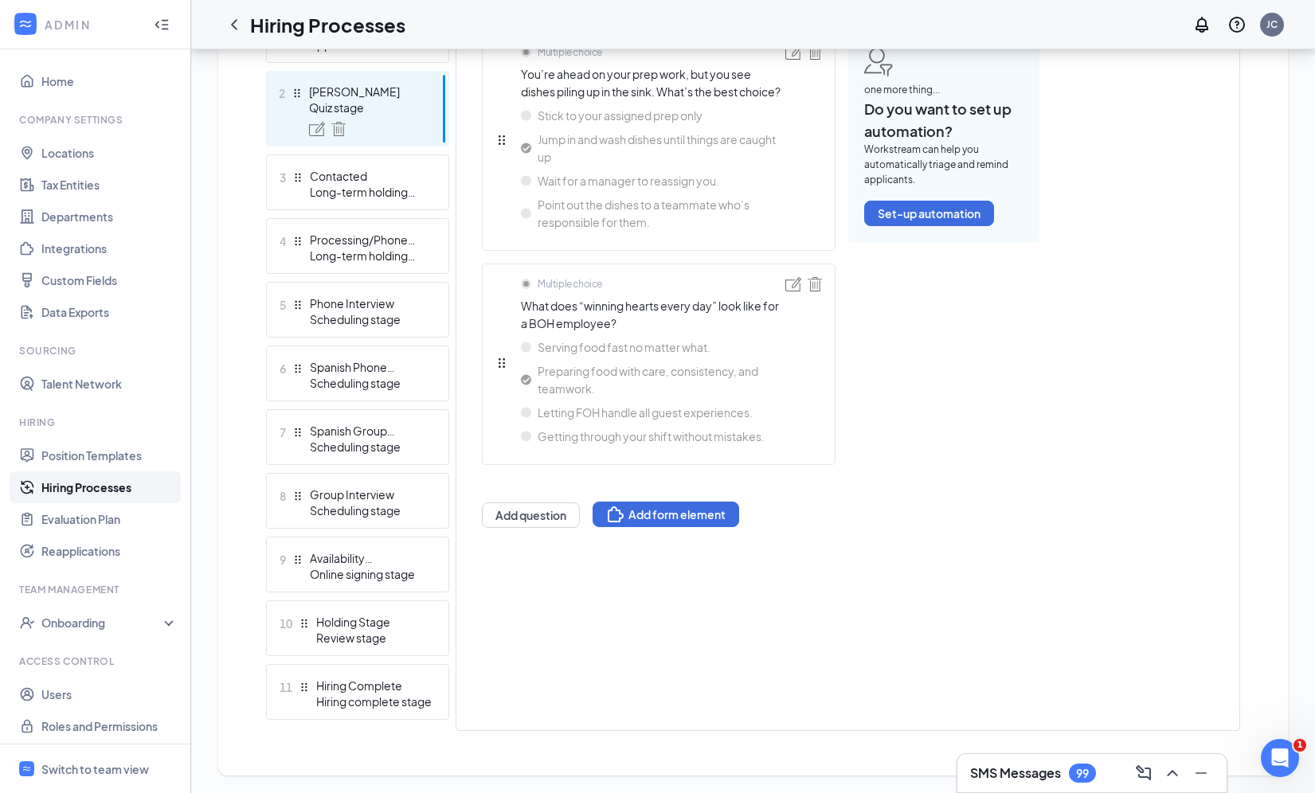
click at [626, 632] on div "Questions 2 Automation Multiple choice You’re ahead on your prep work, but you …" at bounding box center [848, 353] width 785 height 758
click at [531, 528] on button "Add question" at bounding box center [531, 515] width 98 height 25
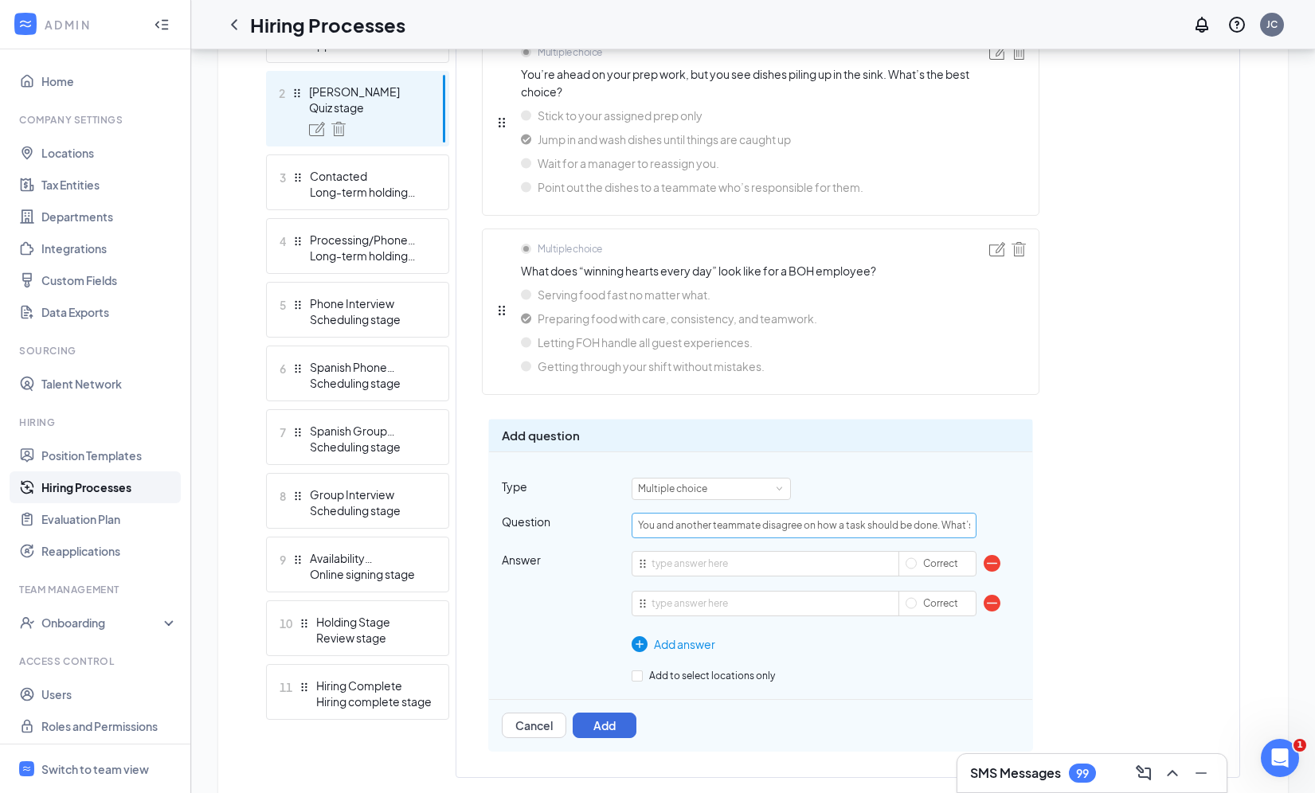
scroll to position [0, 85]
type input "You and another teammate disagree on how a task should be done. What’s the best…"
click at [711, 566] on input "text" at bounding box center [804, 563] width 345 height 25
paste input "Stop working until the manager decides."
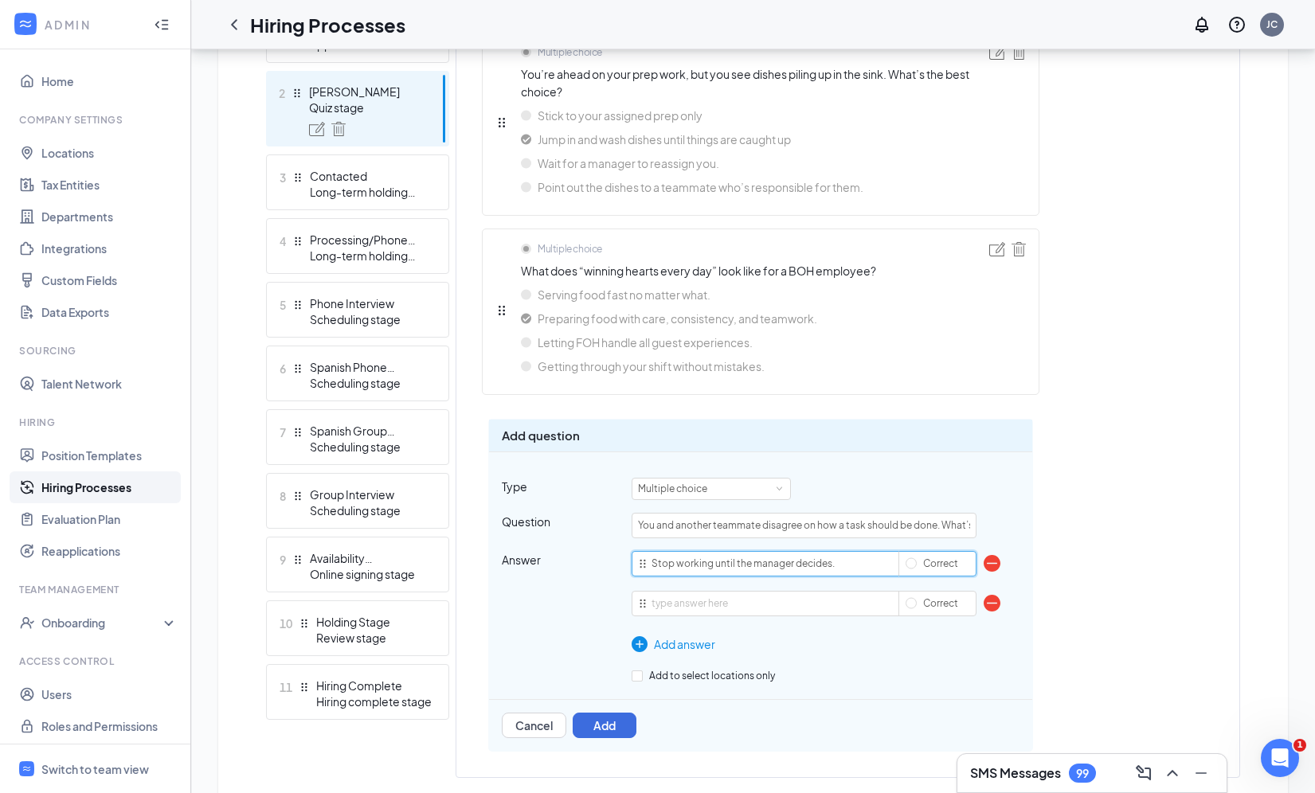
type input "Stop working until the manager decides."
click at [751, 596] on input "text" at bounding box center [804, 603] width 345 height 25
paste input "Listen to their approach, share yours, and try to agree on the best way."
type input "Listen to their approach, share yours, and try to agree on the best way."
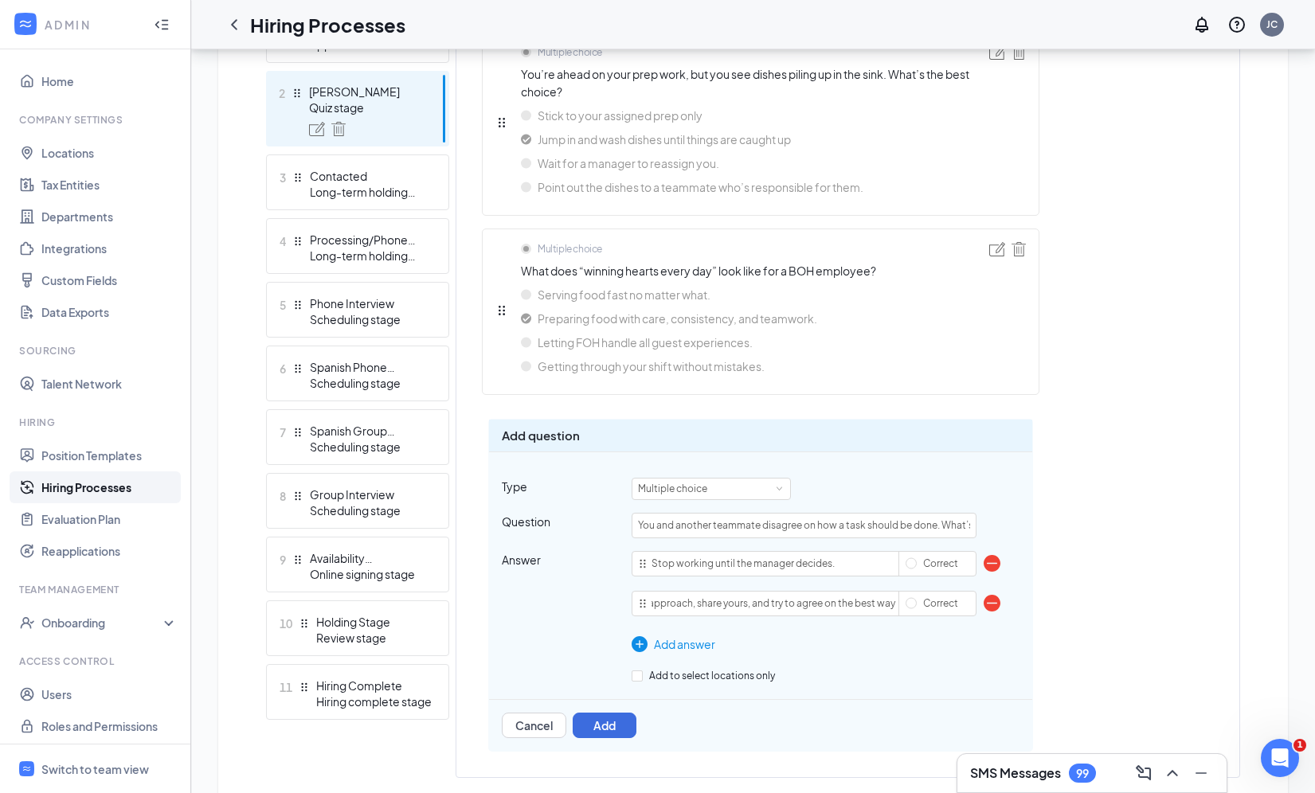
click at [692, 639] on div "Add answer" at bounding box center [804, 645] width 345 height 18
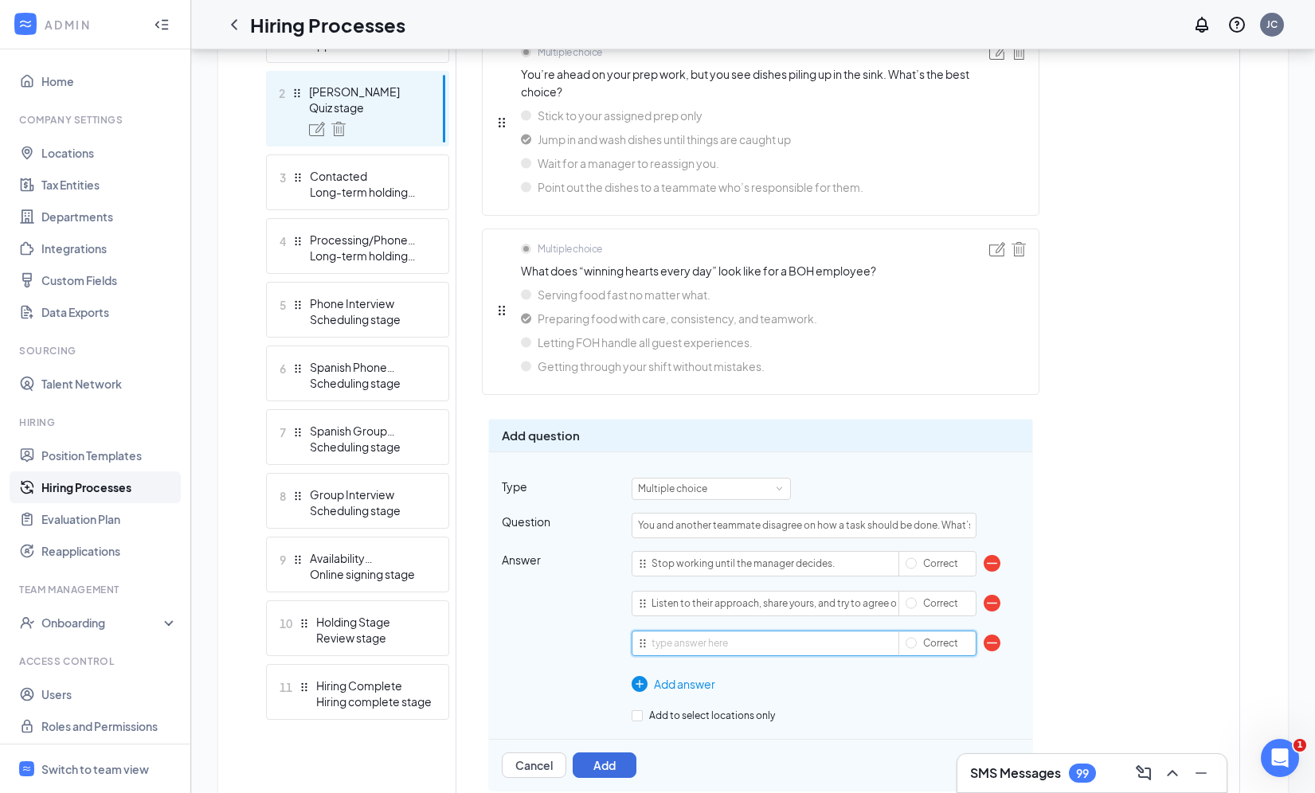
click at [687, 638] on input "text" at bounding box center [804, 643] width 345 height 25
paste input "Argue your way is better until they give in."
type input "Argue your way is better until they give in."
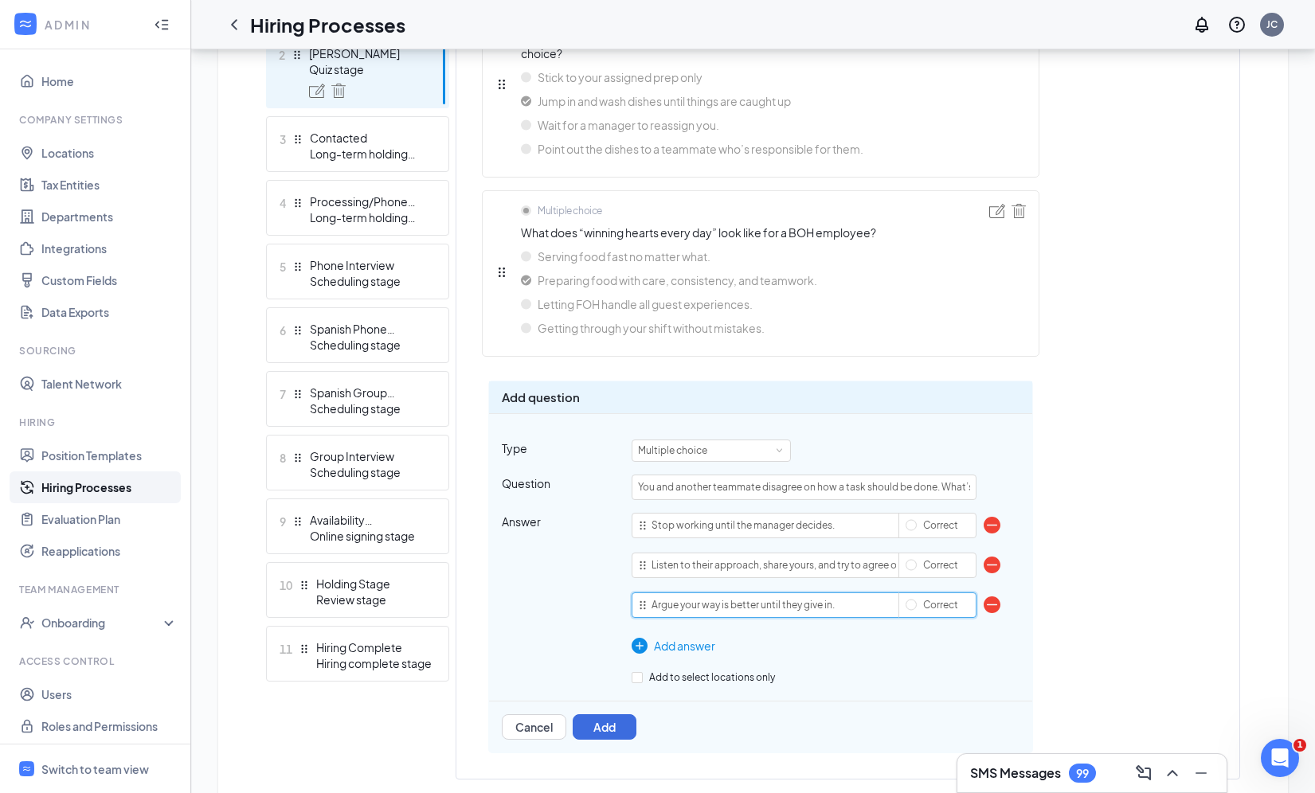
scroll to position [544, 0]
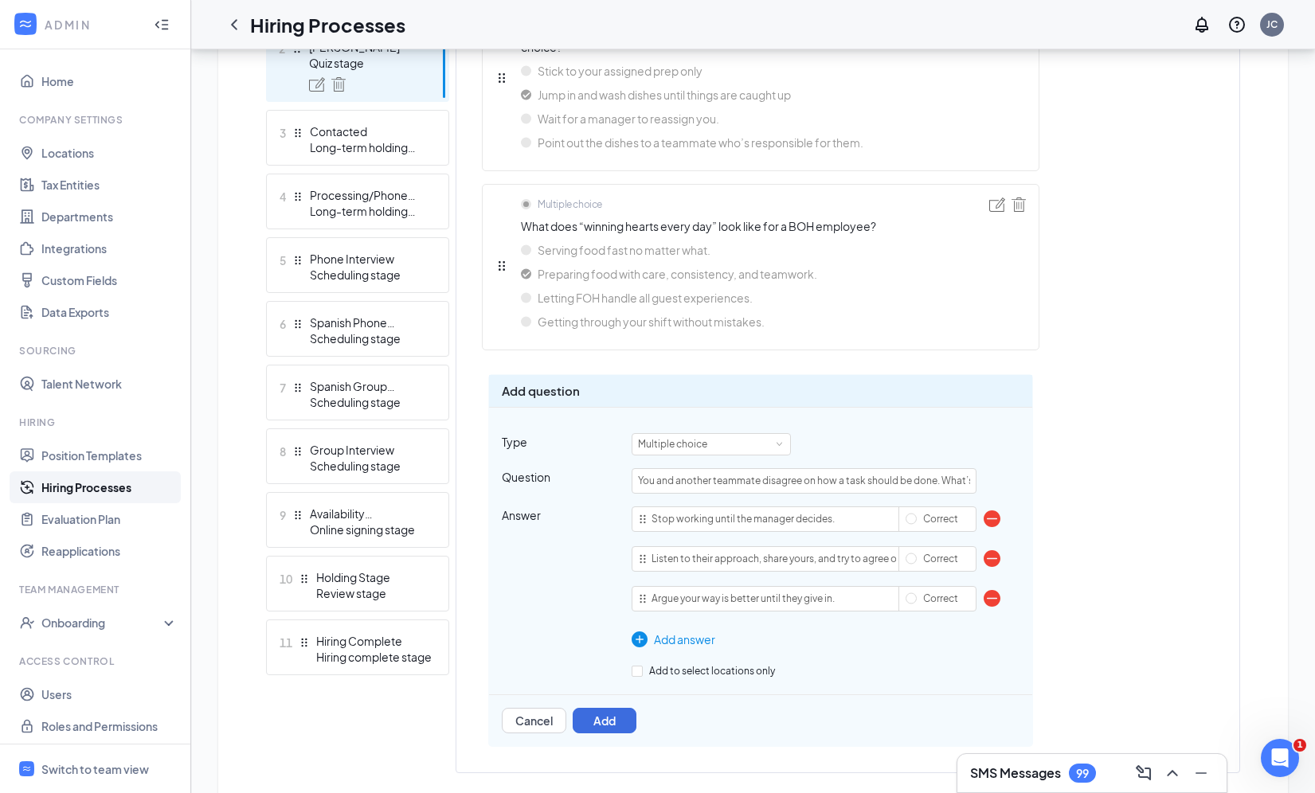
click at [675, 643] on div "Add answer" at bounding box center [804, 640] width 345 height 18
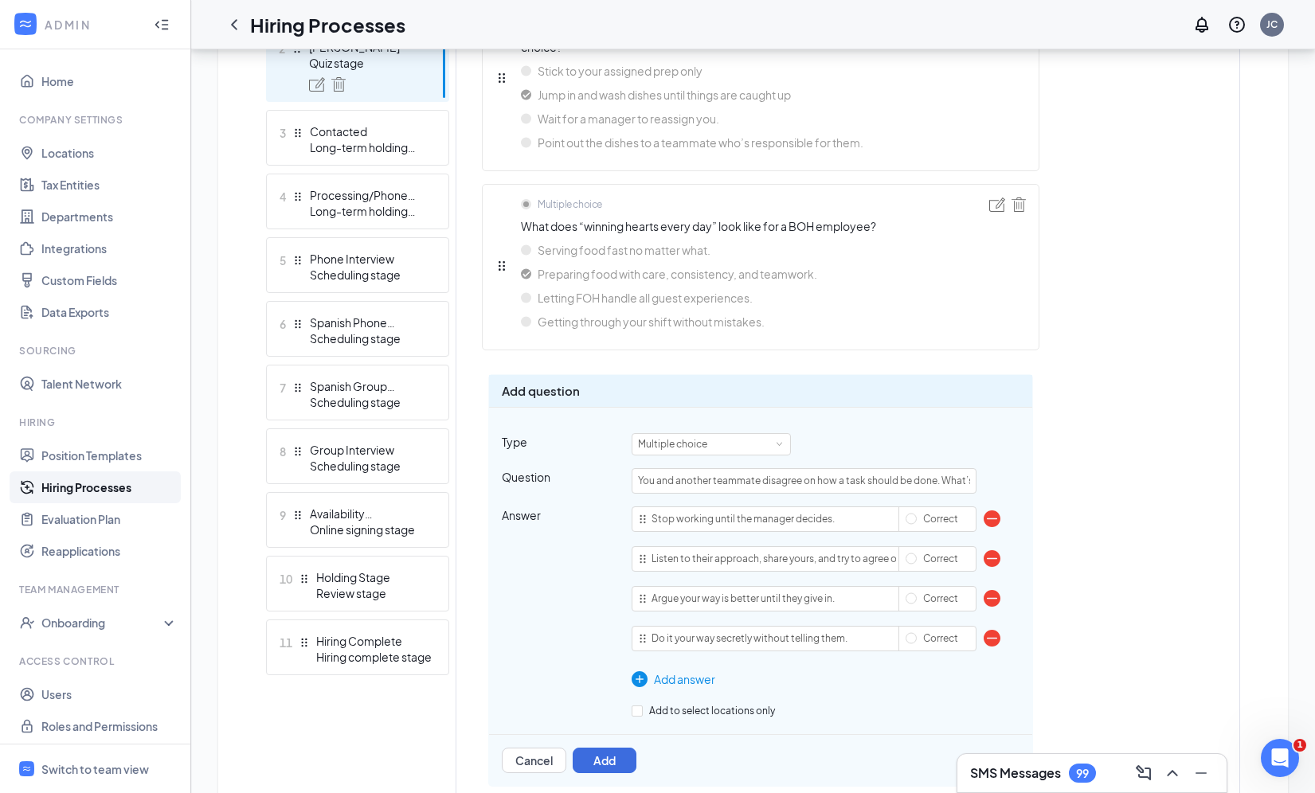
type input "Do it your way secretly without telling them."
click at [1130, 476] on div "Multiple choice You’re ahead on your prep work, but you see dishes piling up in…" at bounding box center [847, 393] width 783 height 813
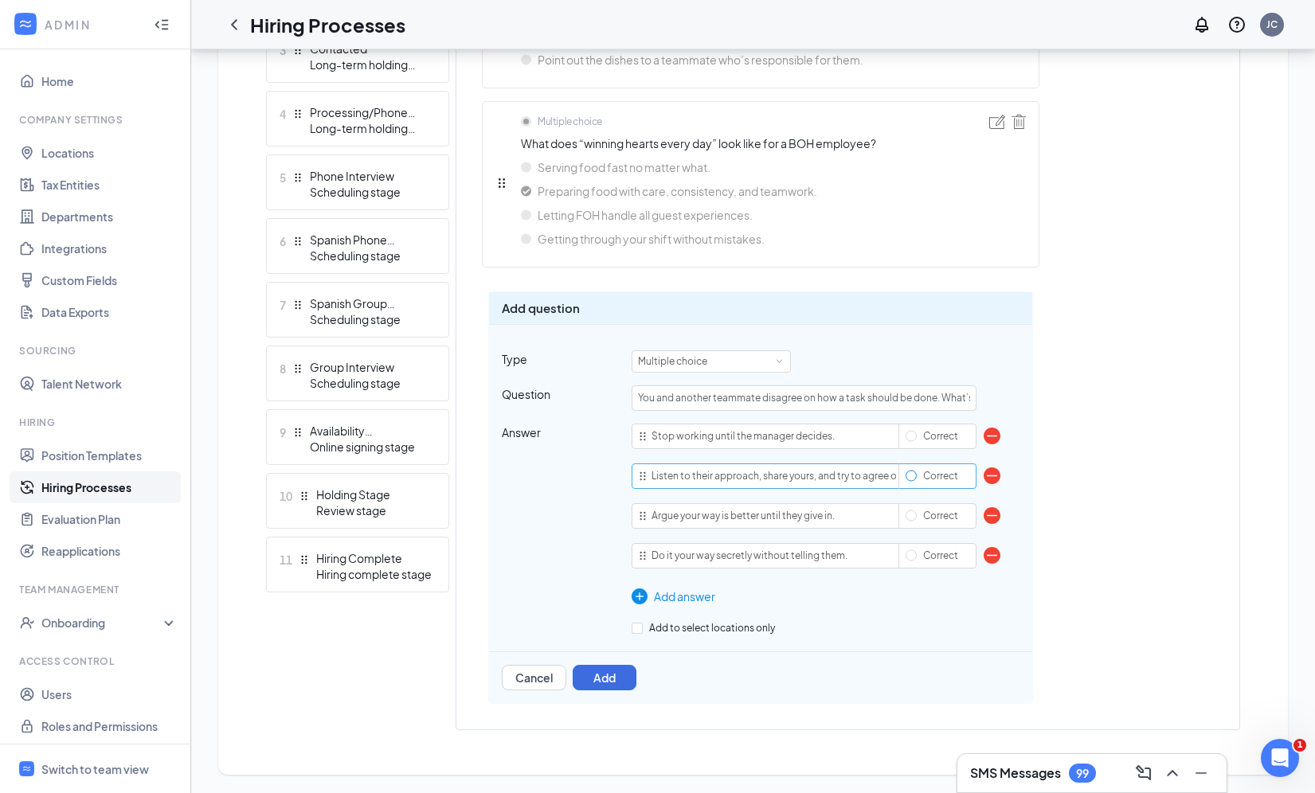
click at [911, 474] on input "Correct" at bounding box center [911, 476] width 11 height 11
radio input "true"
click at [591, 680] on button "Add" at bounding box center [605, 677] width 64 height 25
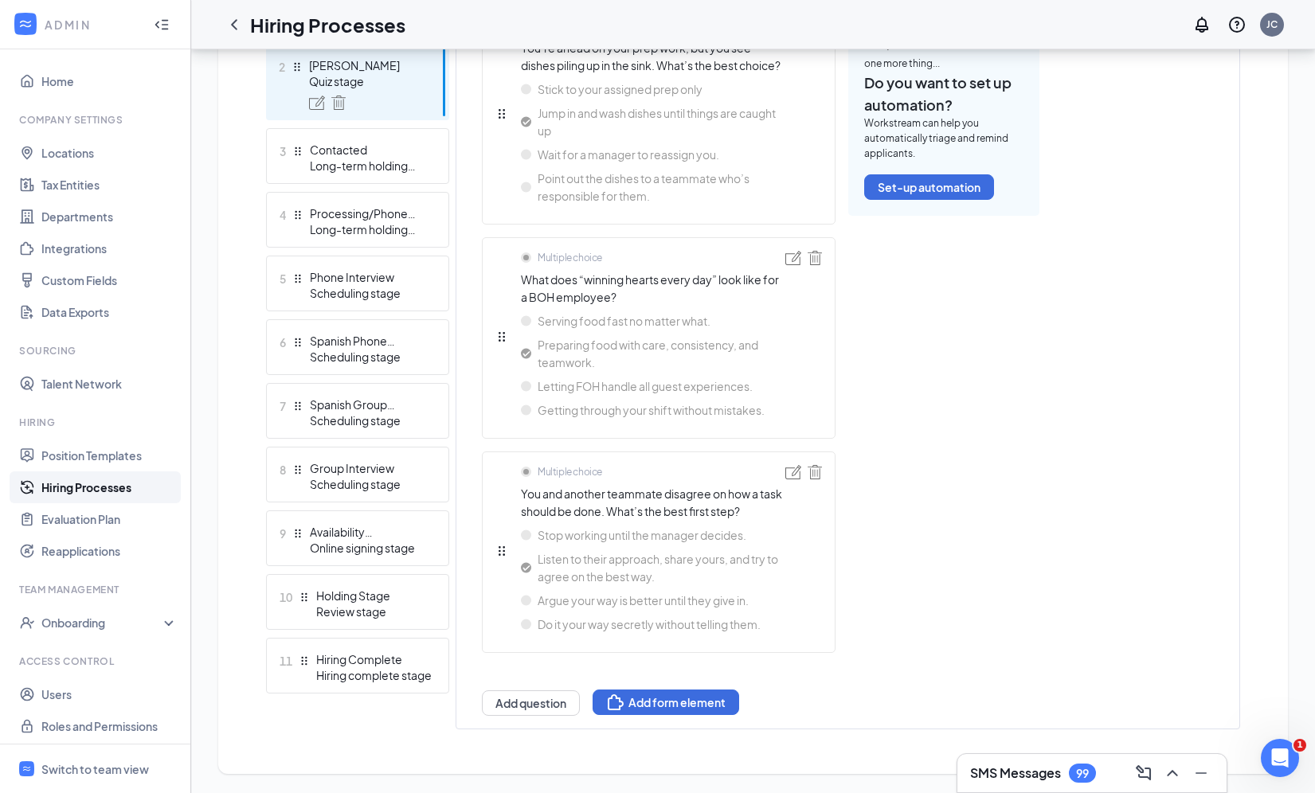
scroll to position [543, 0]
click at [547, 707] on button "Add question" at bounding box center [531, 703] width 98 height 25
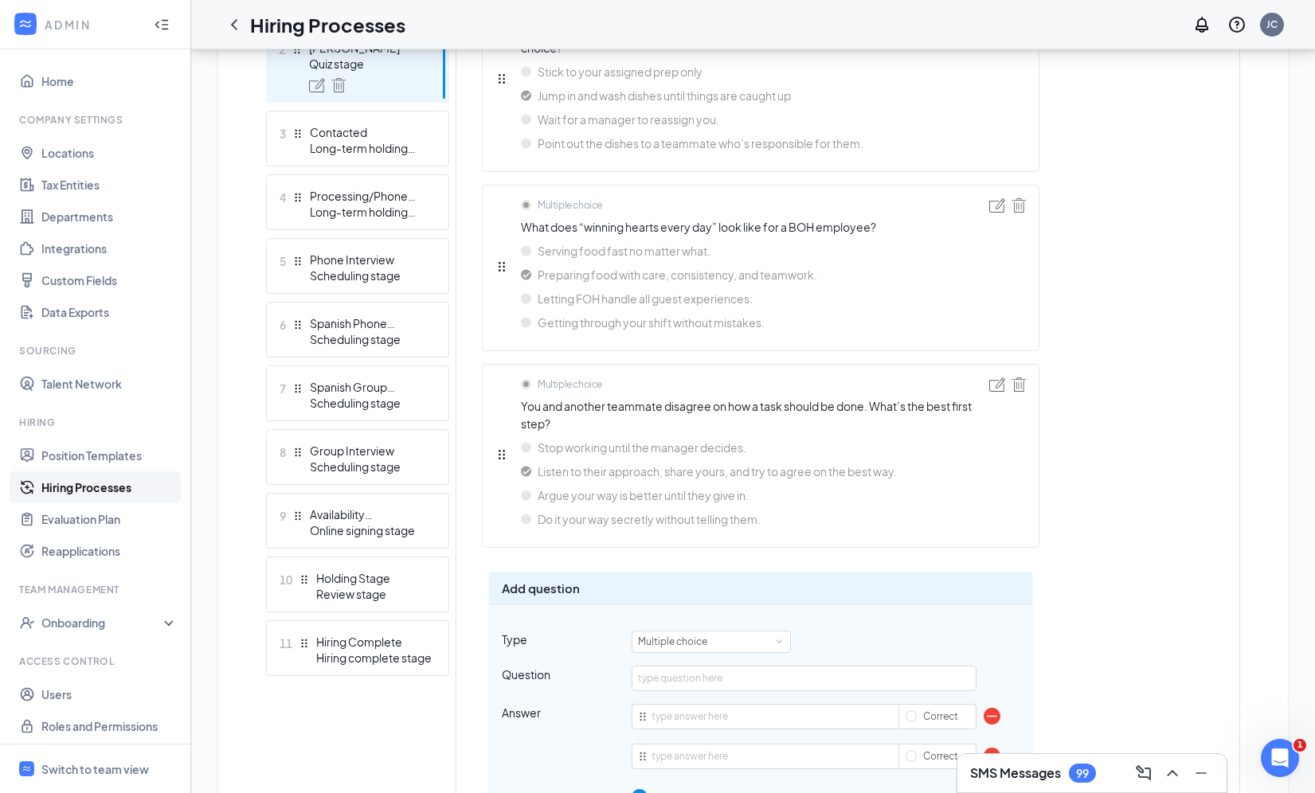
scroll to position [744, 0]
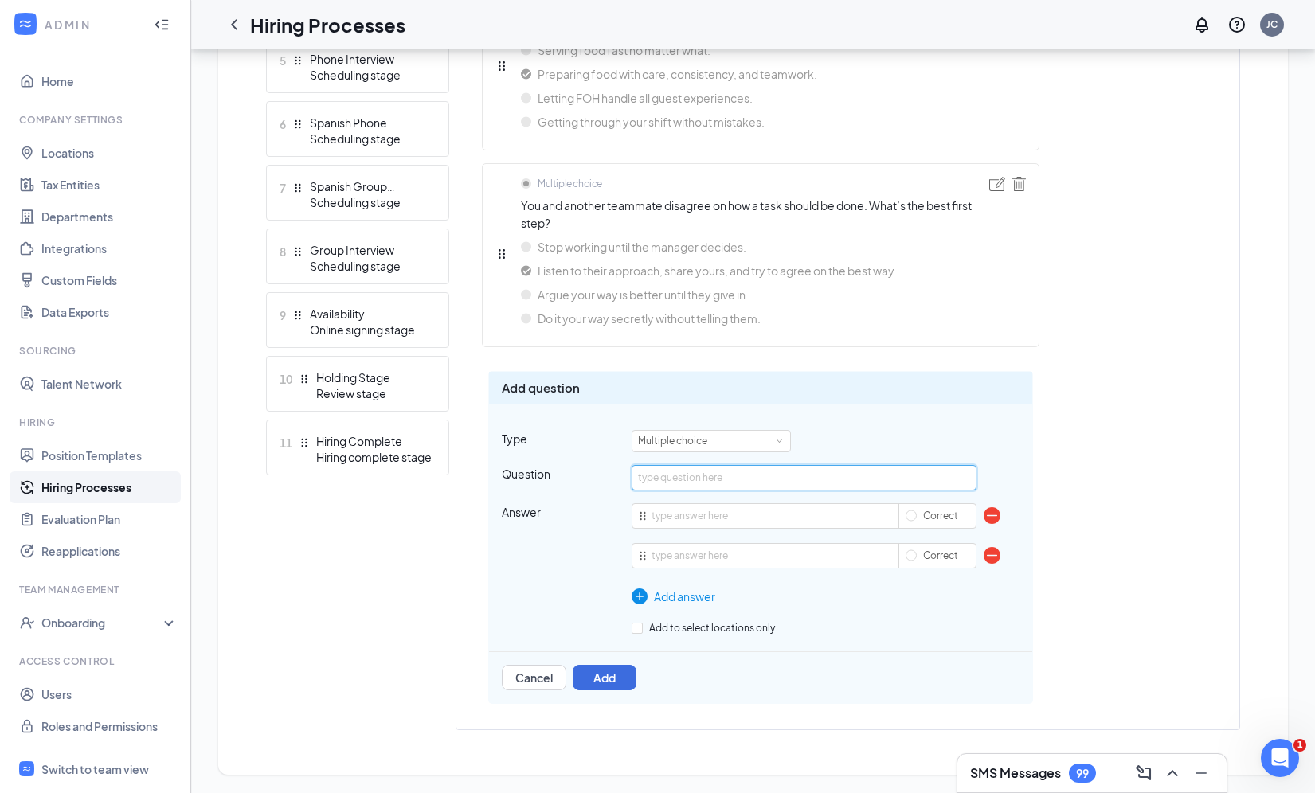
click at [680, 465] on input "text" at bounding box center [804, 477] width 345 height 25
paste input "[DEMOGRAPHIC_DATA]-fil-A’s culture is built on care. How can BOH employees show…"
type input "[DEMOGRAPHIC_DATA]-fil-A’s culture is built on care. How can BOH employees show…"
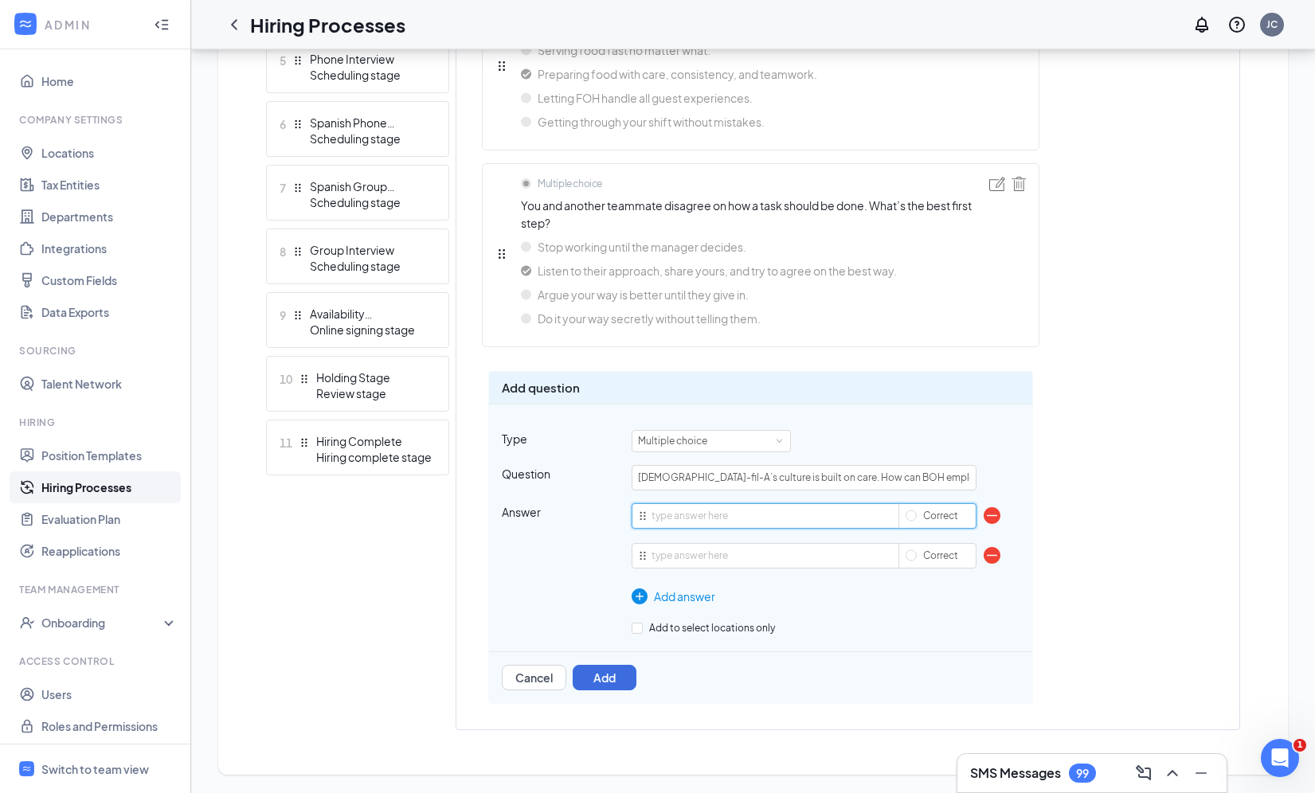
click at [715, 512] on input "text" at bounding box center [804, 515] width 345 height 25
paste input "Always follow recipes and procedures so food is safe and consistent."
type input "Always follow recipes and procedures so food is safe and consistent."
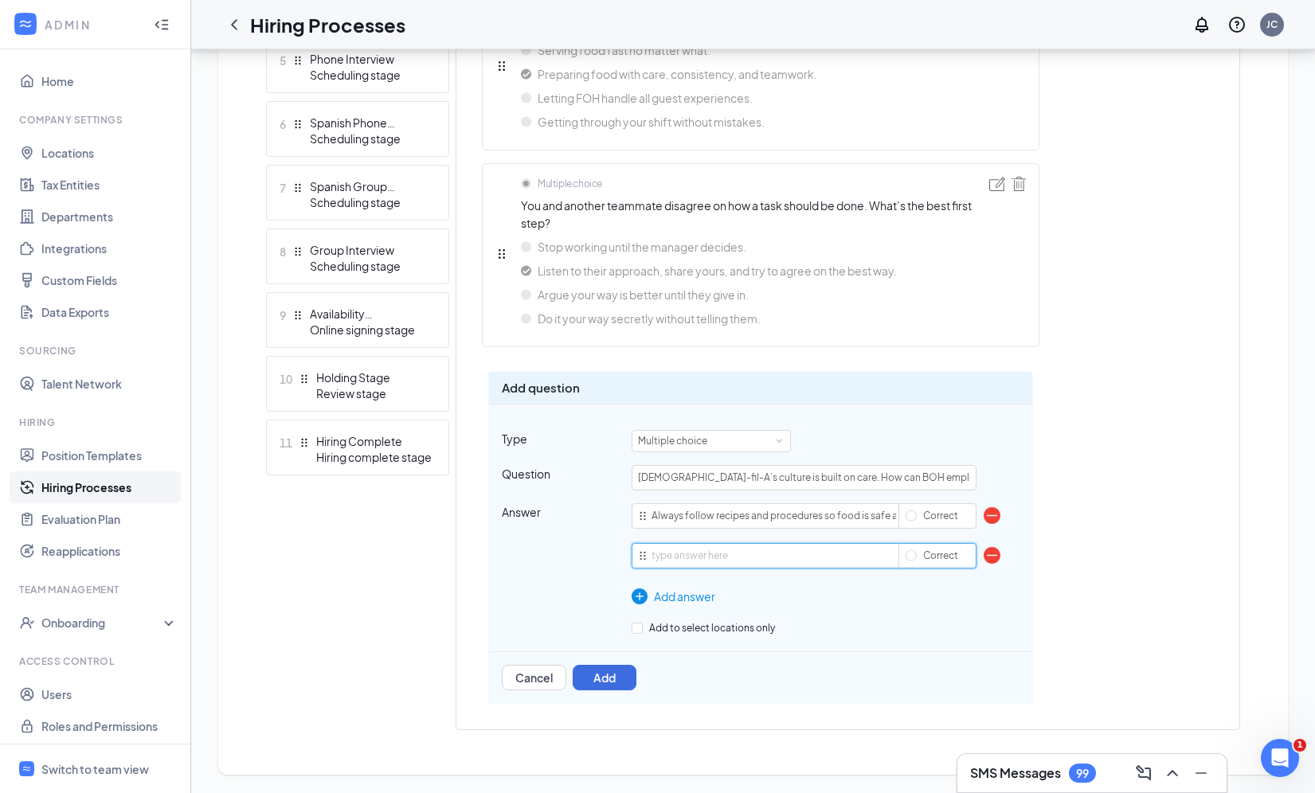
click at [719, 558] on input "text" at bounding box center [804, 555] width 345 height 25
paste input "Work as fast as possible even if quality slips."
type input "Work as fast as possible even if quality slips."
click at [670, 598] on div "Add answer" at bounding box center [804, 597] width 345 height 18
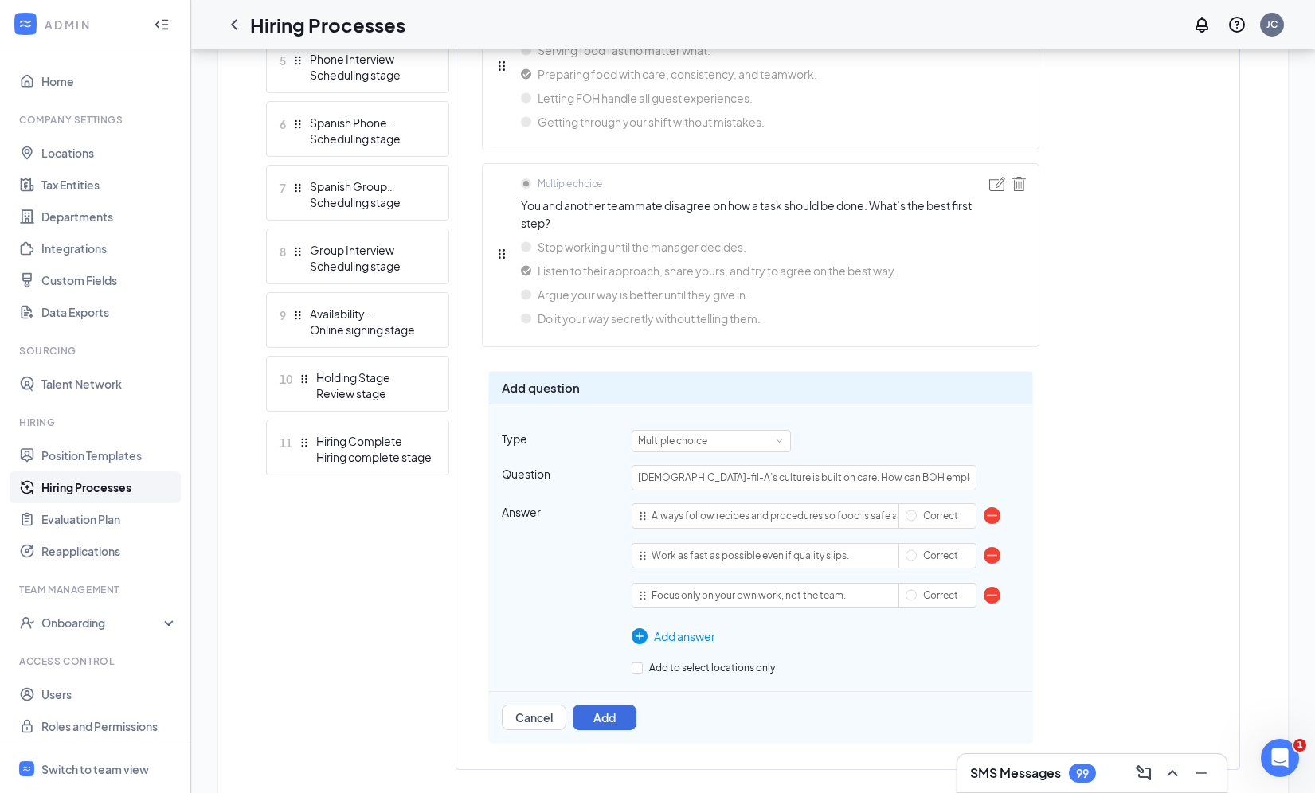
type input "Focus only on your own work, not the team."
click at [679, 637] on div "Add answer" at bounding box center [804, 637] width 345 height 18
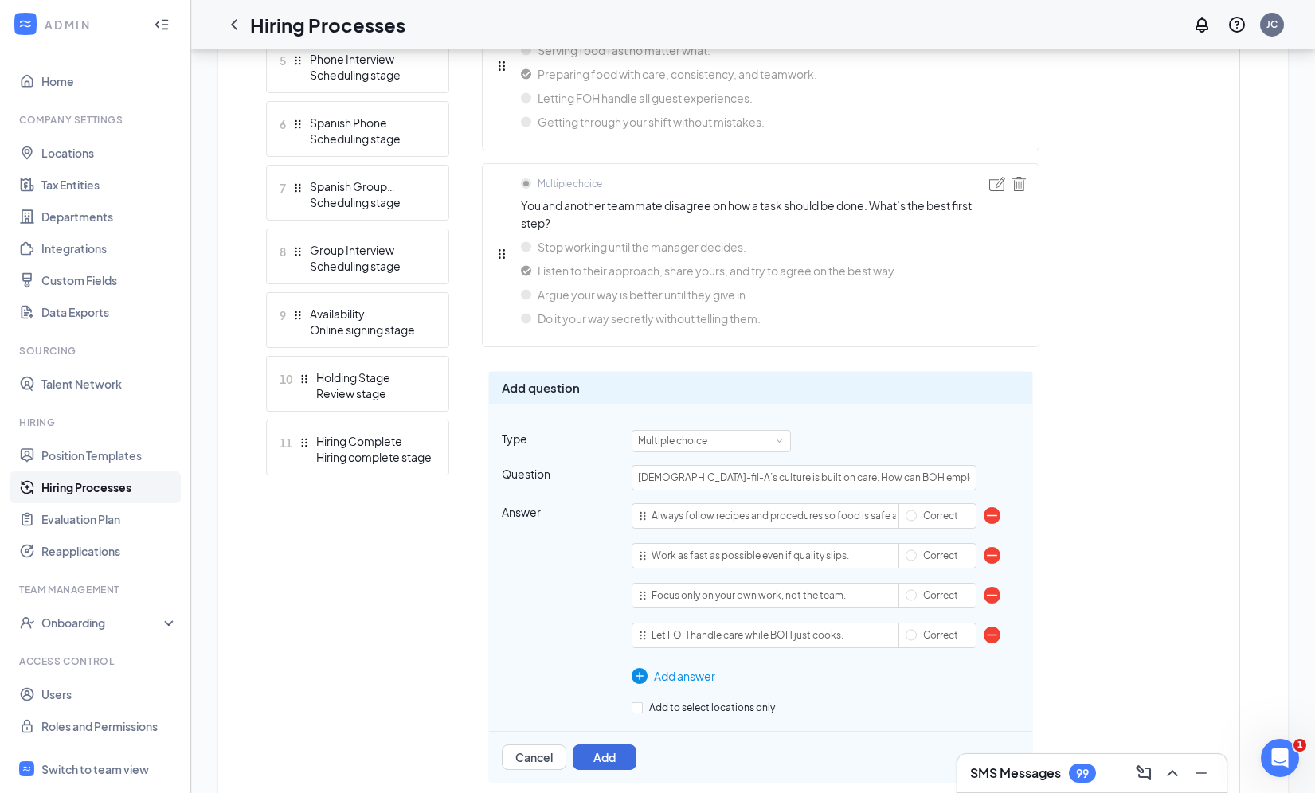
type input "Let FOH handle care while BOH just cooks."
click at [1084, 521] on div "Multiple choice You’re ahead on your prep work, but you see dishes piling up in…" at bounding box center [847, 291] width 783 height 1009
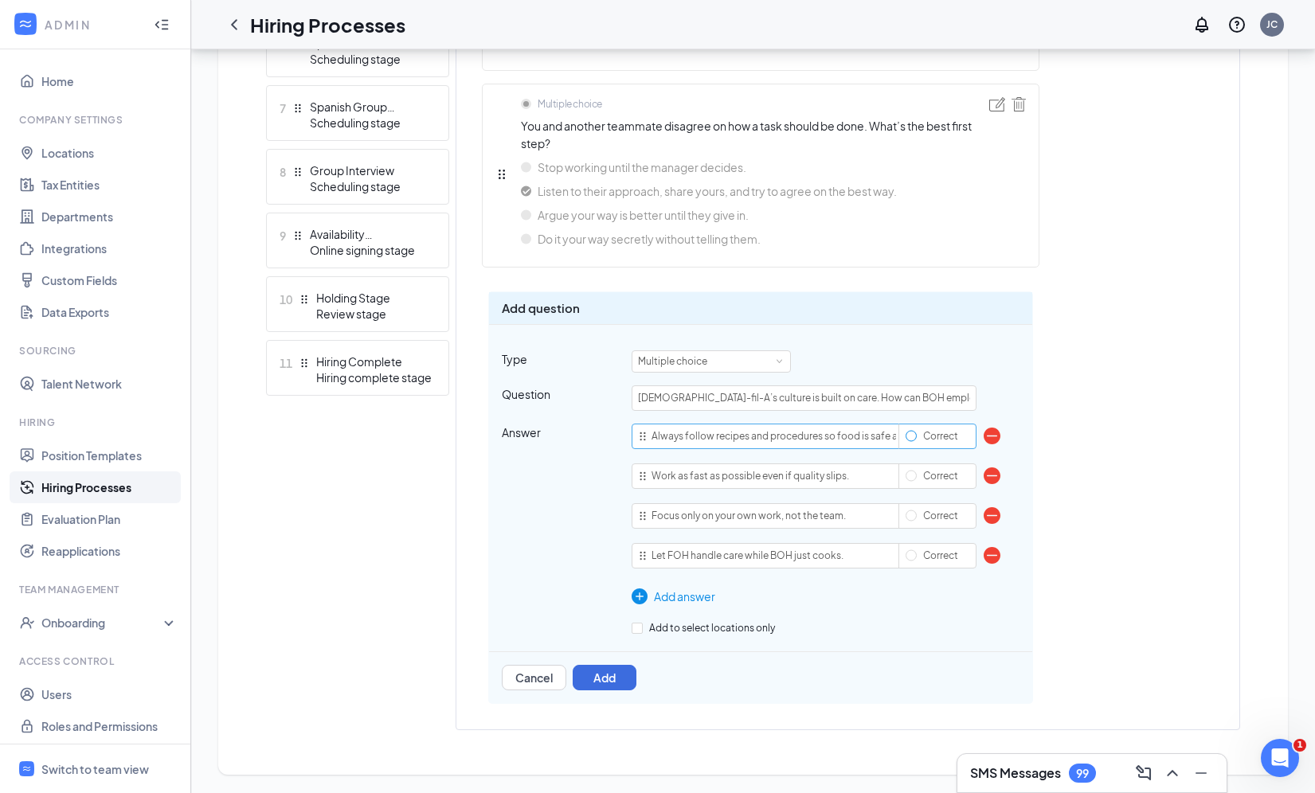
click at [931, 430] on span "Correct" at bounding box center [941, 436] width 48 height 12
click at [917, 431] on input "Correct" at bounding box center [911, 436] width 11 height 11
radio input "true"
click at [611, 678] on button "Add" at bounding box center [605, 677] width 64 height 25
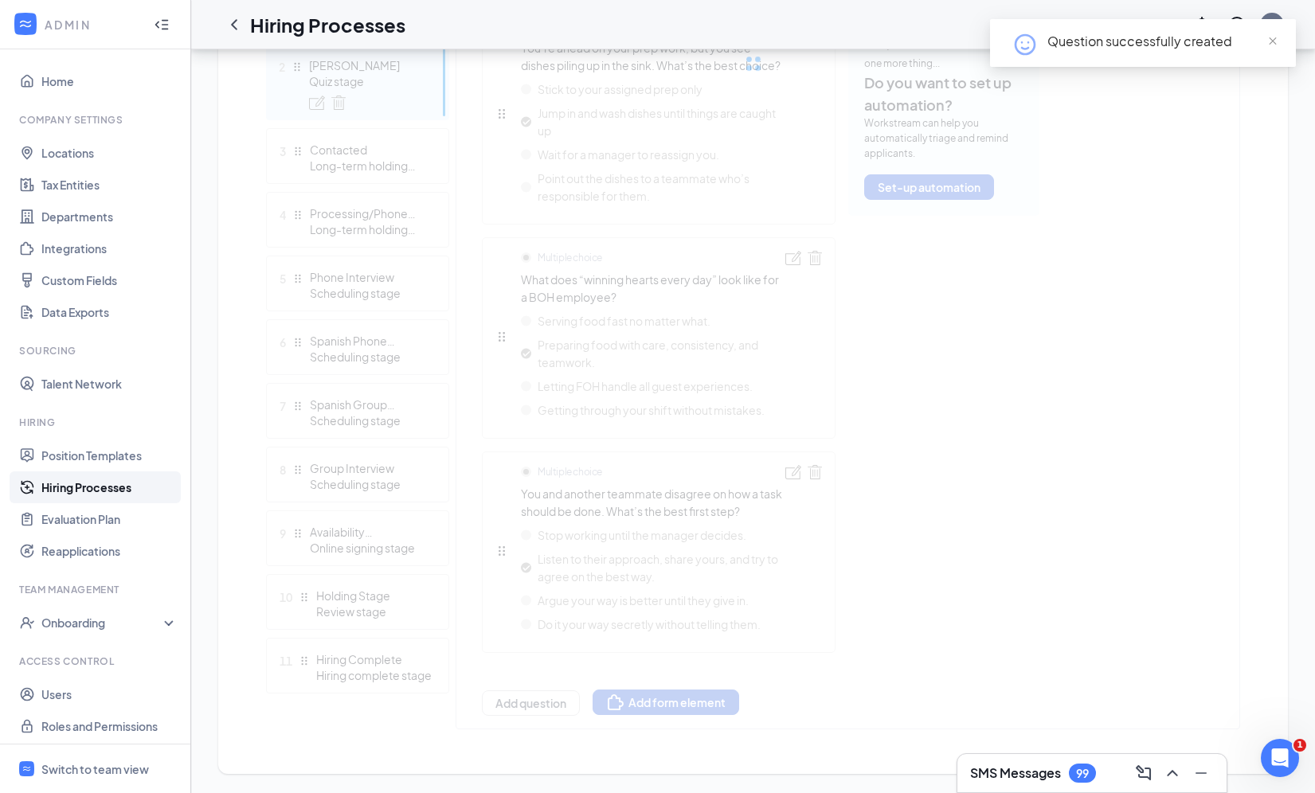
scroll to position [758, 0]
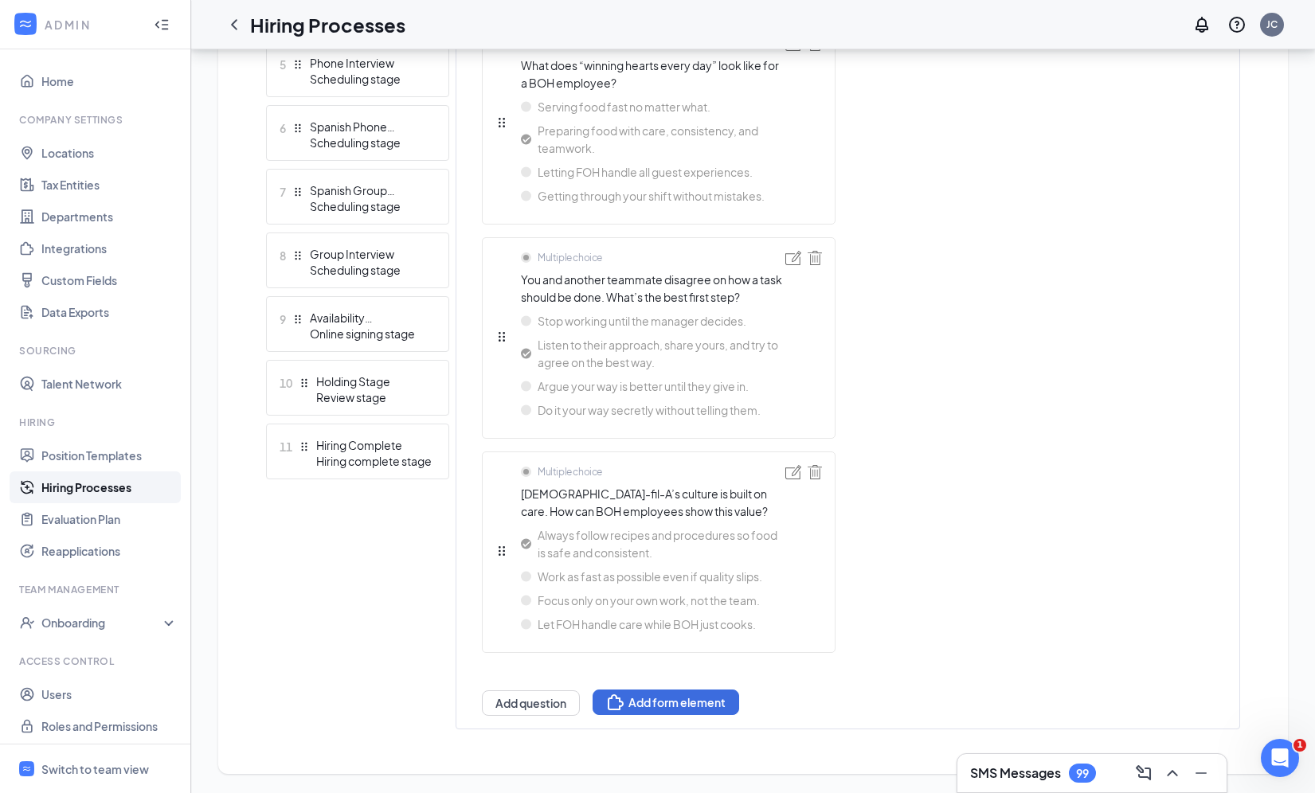
click at [1004, 465] on div "Multiple choice You’re ahead on your prep work, but you see dishes piling up in…" at bounding box center [761, 253] width 558 height 925
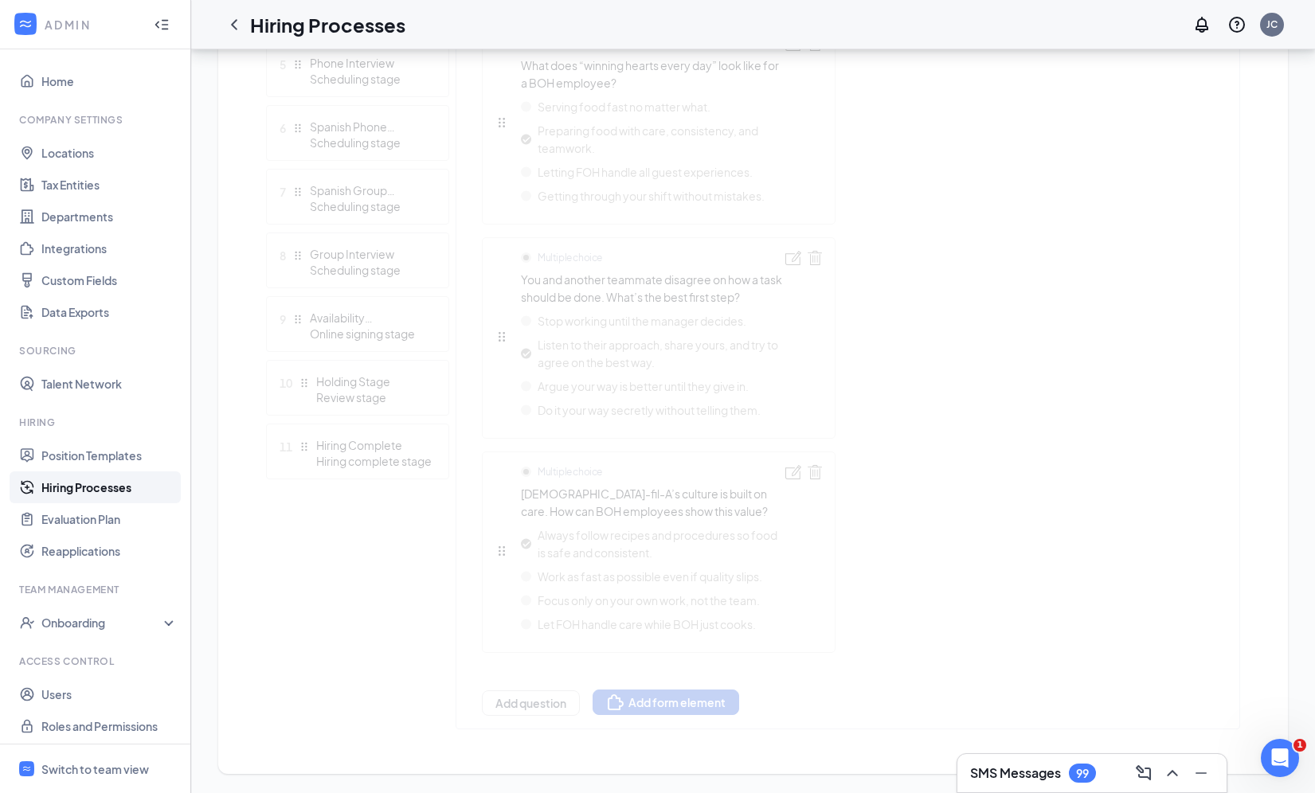
click at [541, 710] on div "Learn how to set up hiring stages and see examples here Add new stage 1 Applica…" at bounding box center [753, 210] width 974 height 1040
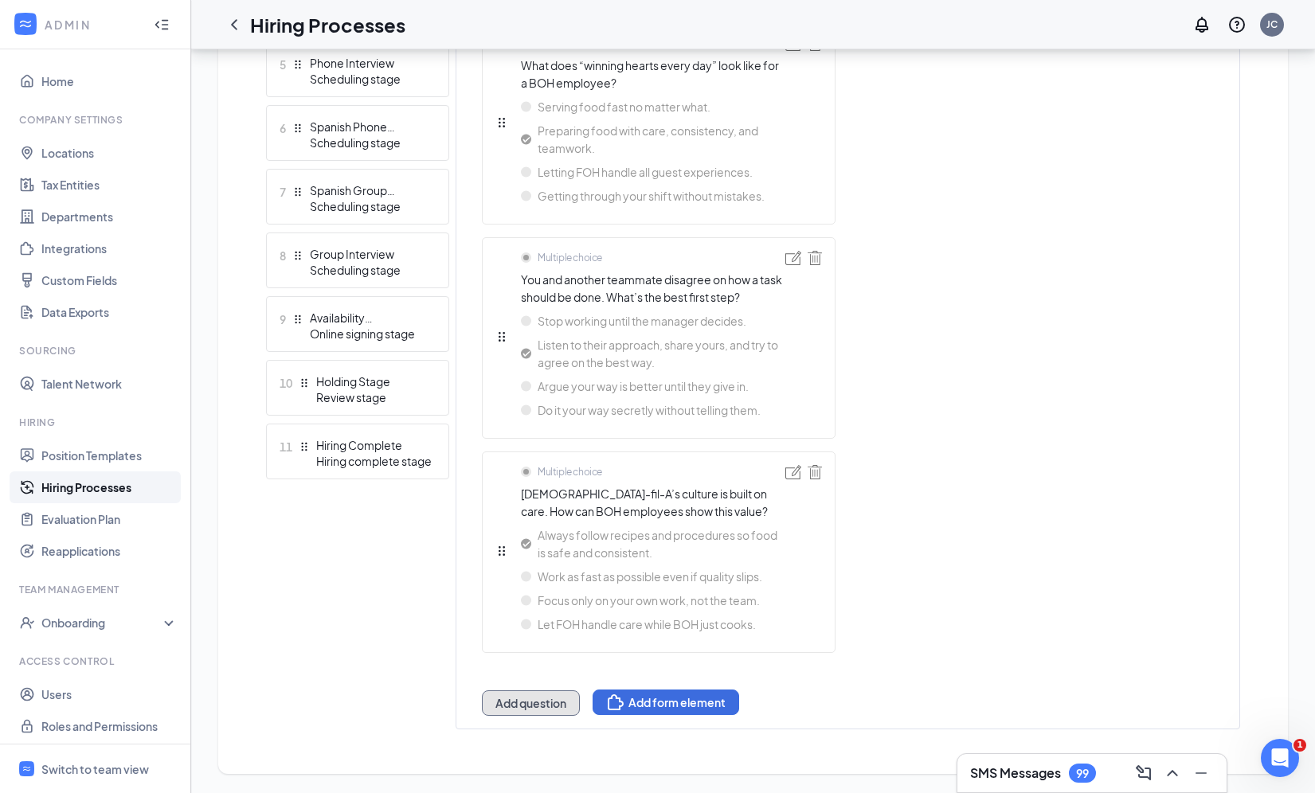
click at [519, 702] on button "Add question" at bounding box center [531, 703] width 98 height 25
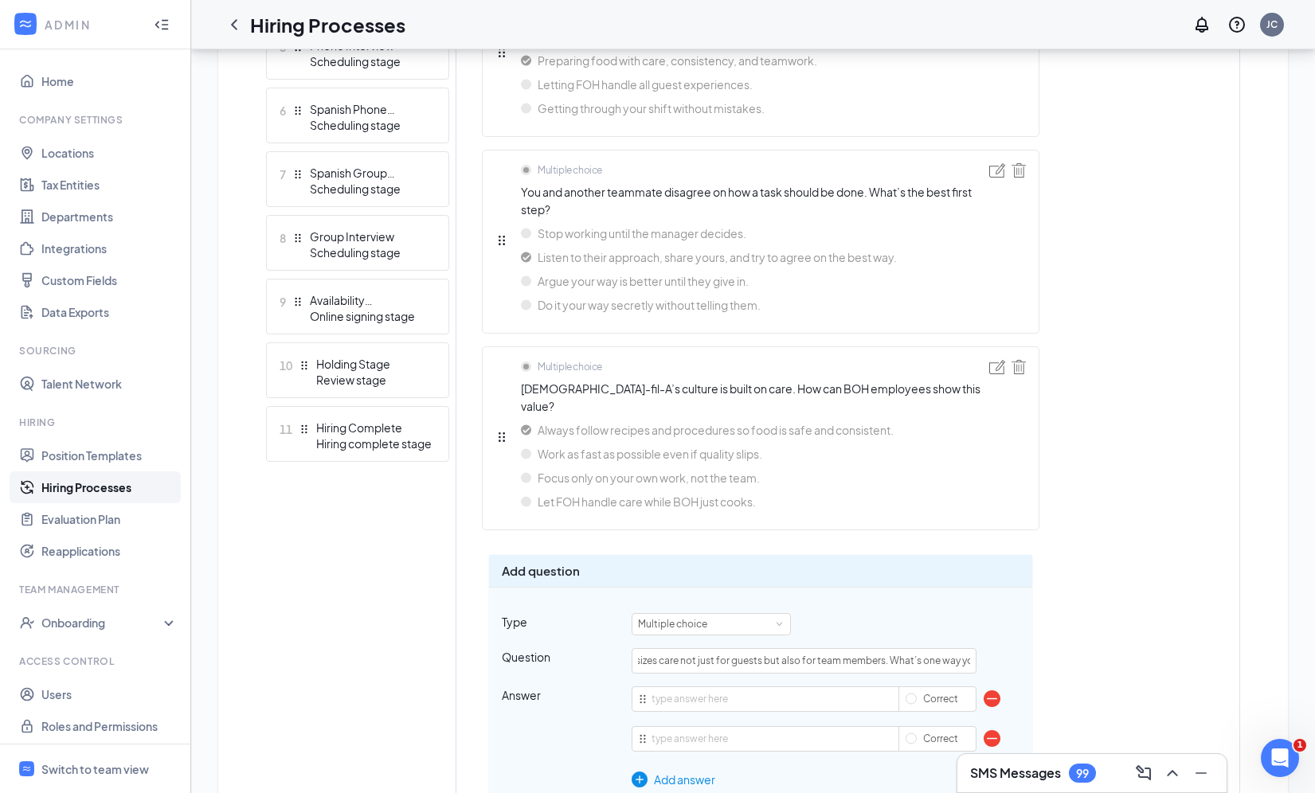
scroll to position [923, 0]
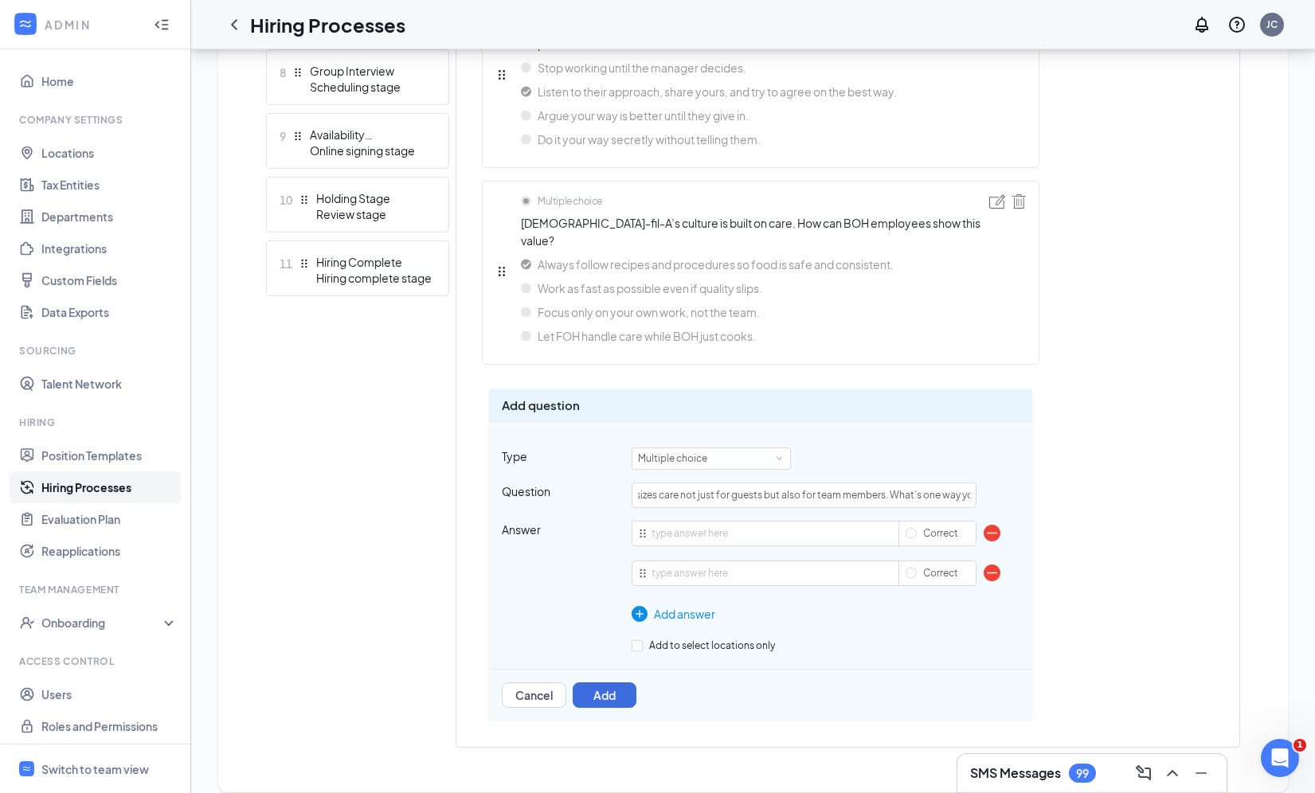
type input "[DEMOGRAPHIC_DATA]-fil-A emphasizes care not just for guests but also for team …"
click at [695, 529] on li "Correct" at bounding box center [804, 537] width 345 height 32
click at [687, 521] on input "text" at bounding box center [804, 533] width 345 height 25
paste input "Remind coworkers to stay on task."
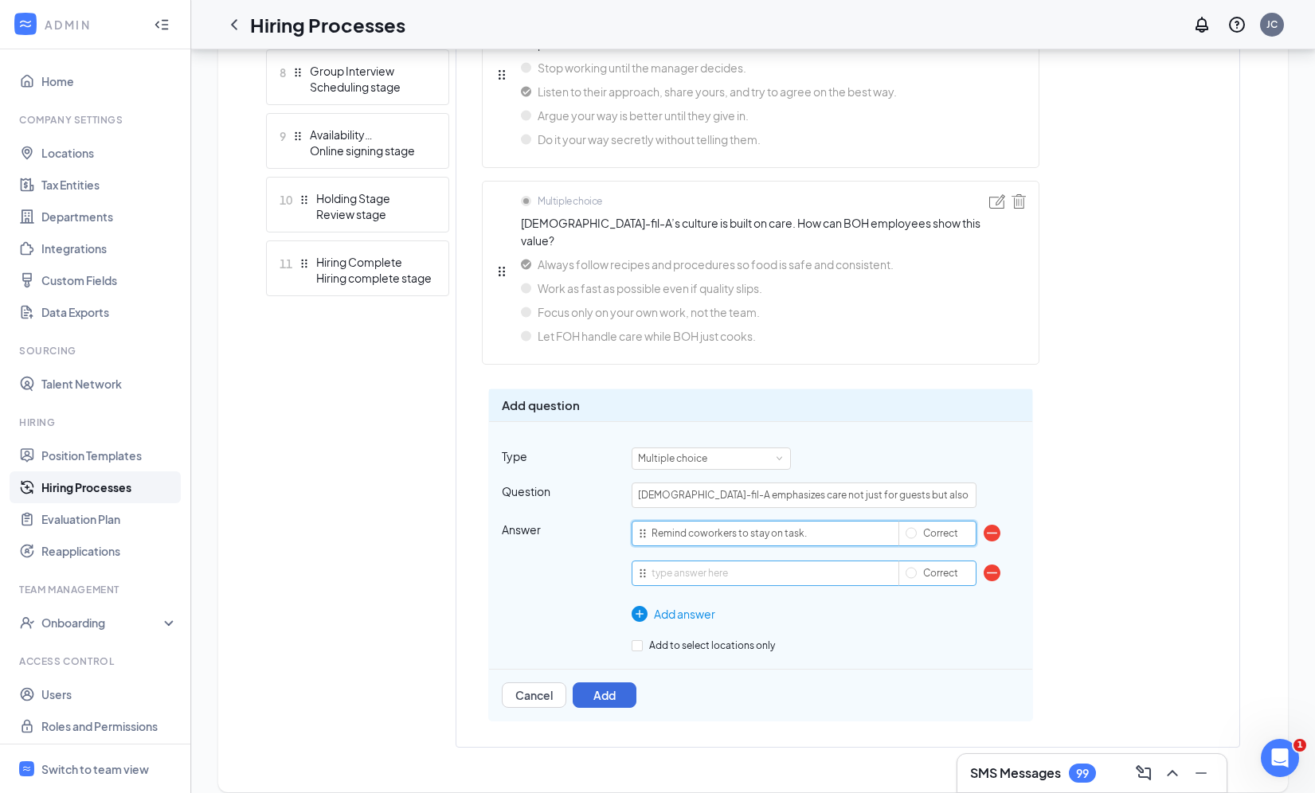
type input "Remind coworkers to stay on task."
click at [695, 561] on input "text" at bounding box center [804, 573] width 345 height 25
click at [707, 567] on input "text" at bounding box center [804, 573] width 345 height 25
paste input "Celebrate a teammate when they do a great job."
type input "Celebrate a teammate when they do a great job."
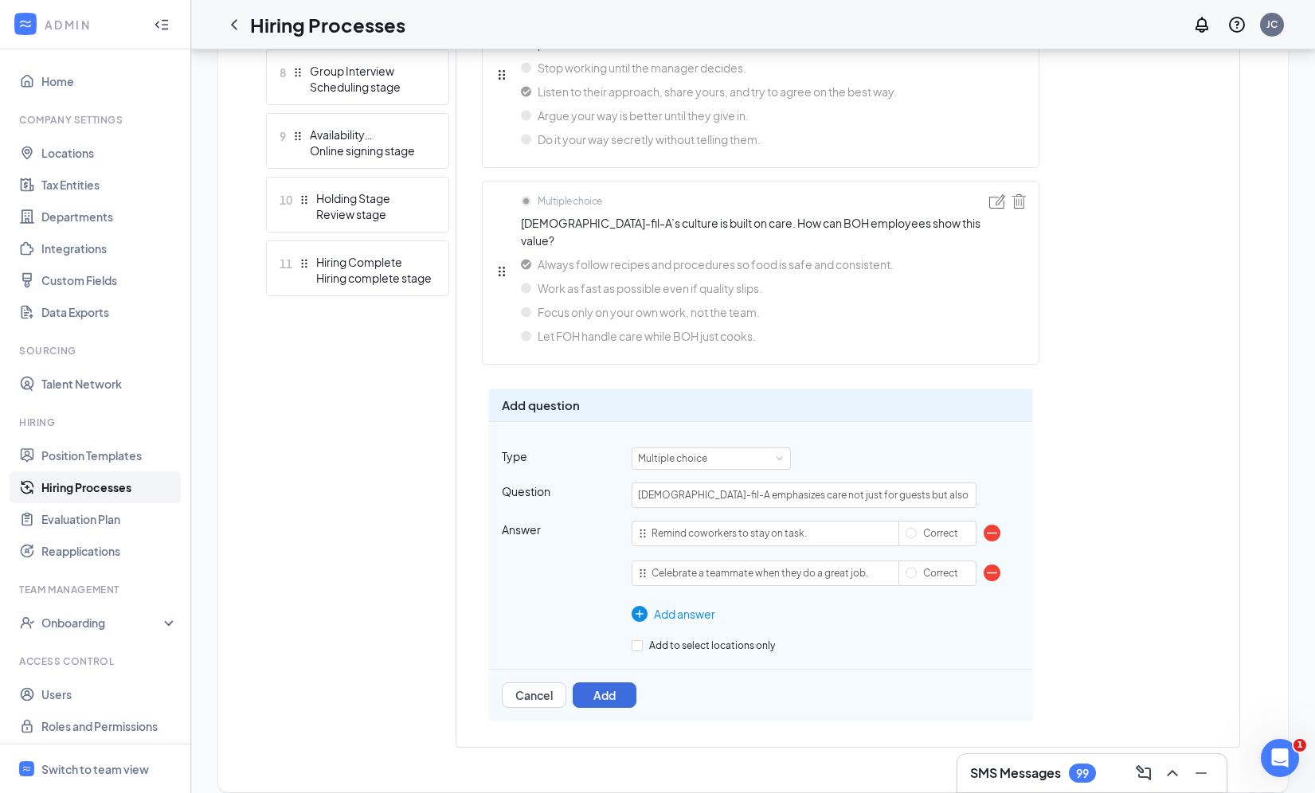
click at [683, 605] on div "Add answer" at bounding box center [804, 614] width 345 height 18
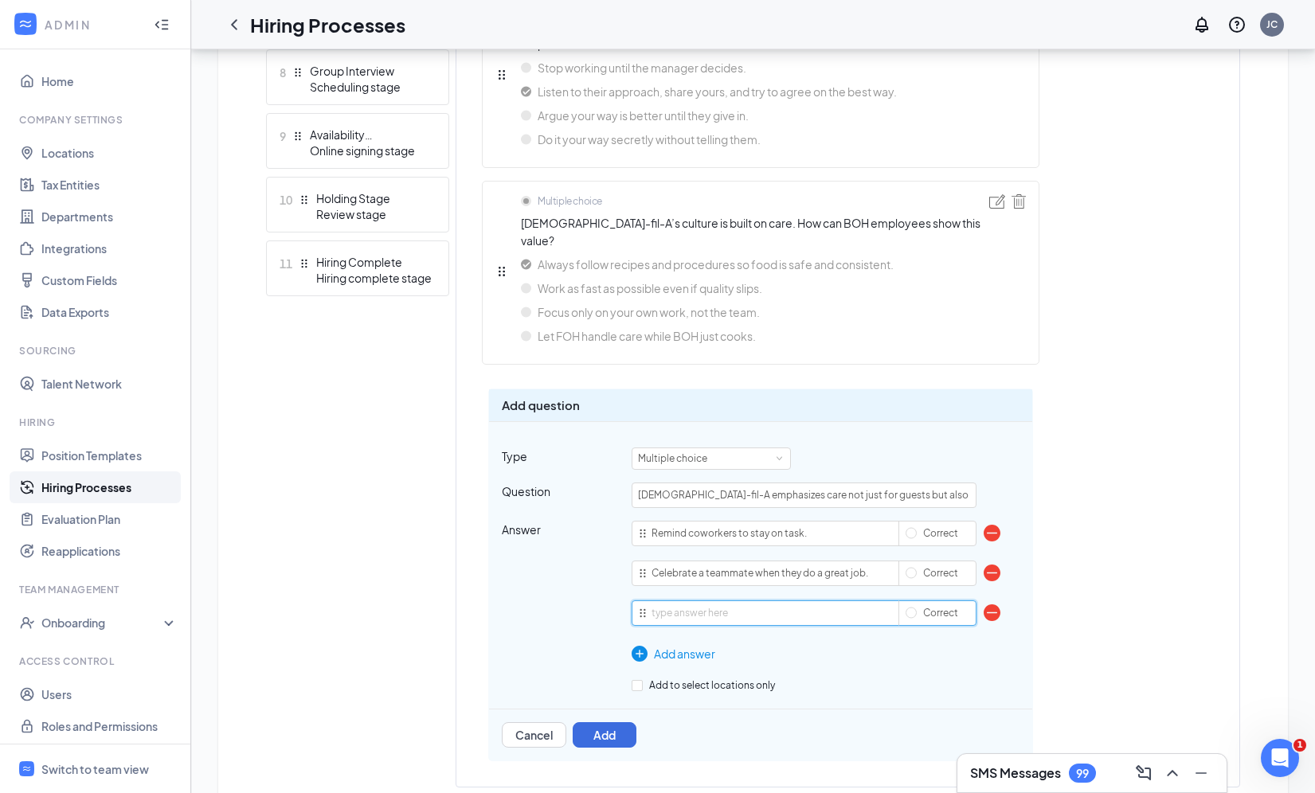
paste input "Focus on your own work so others don’t have to pick up for you."
type input "Focus on your own work so others don’t have to pick up for you."
click at [695, 645] on div "Add answer" at bounding box center [804, 654] width 345 height 18
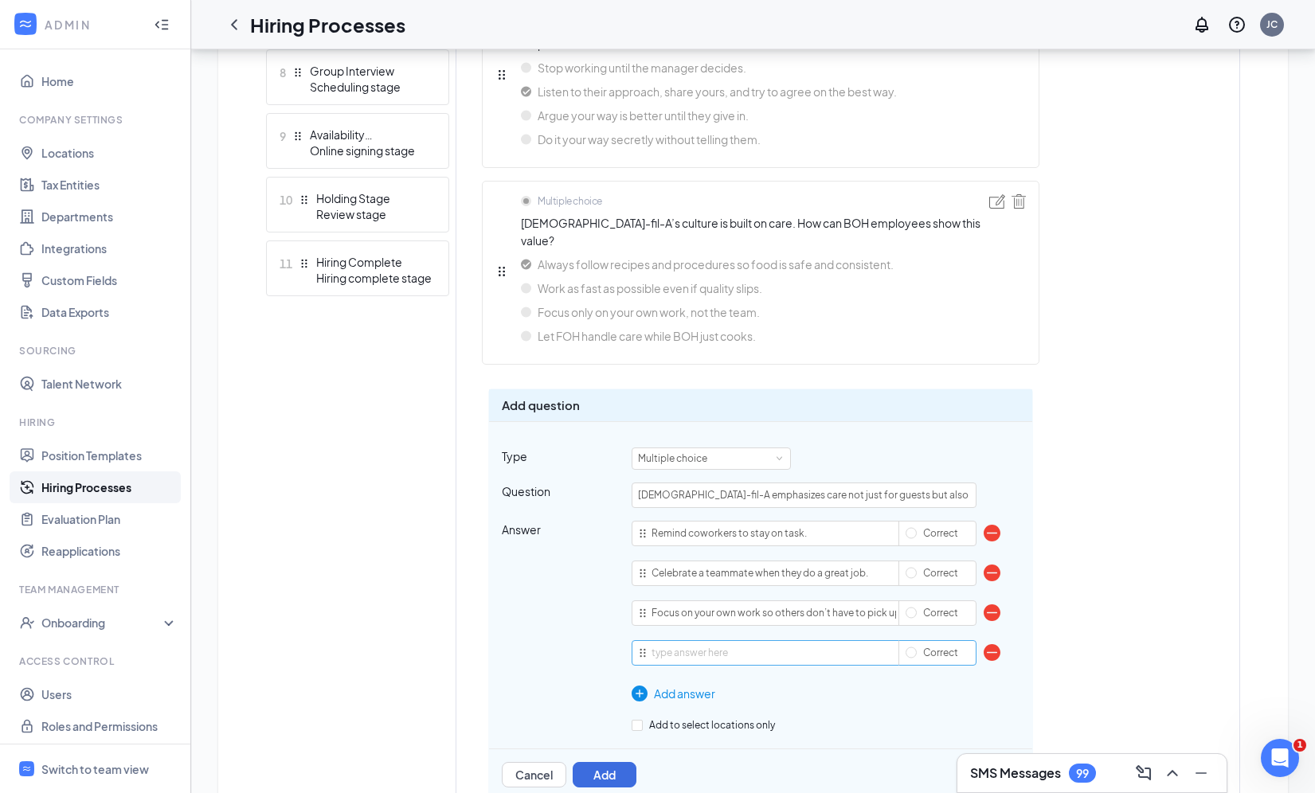
click at [694, 640] on input "text" at bounding box center [804, 652] width 345 height 25
type input "Share feedback only with managers, not peers."
click at [1148, 503] on div "Multiple choice You’re ahead on your prep work, but you see dishes piling up in…" at bounding box center [847, 211] width 783 height 1206
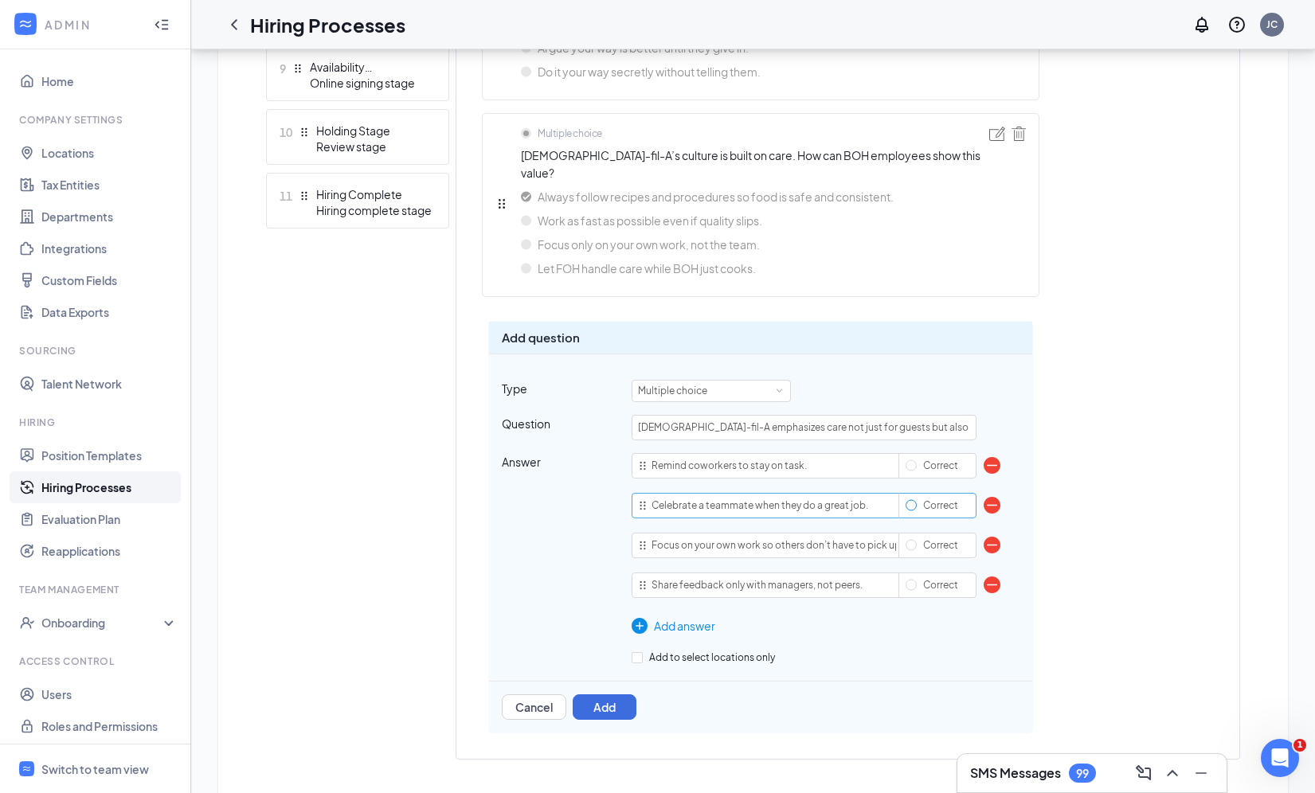
click at [914, 500] on input "Correct" at bounding box center [911, 505] width 11 height 11
radio input "true"
click at [606, 695] on button "Add" at bounding box center [605, 707] width 64 height 25
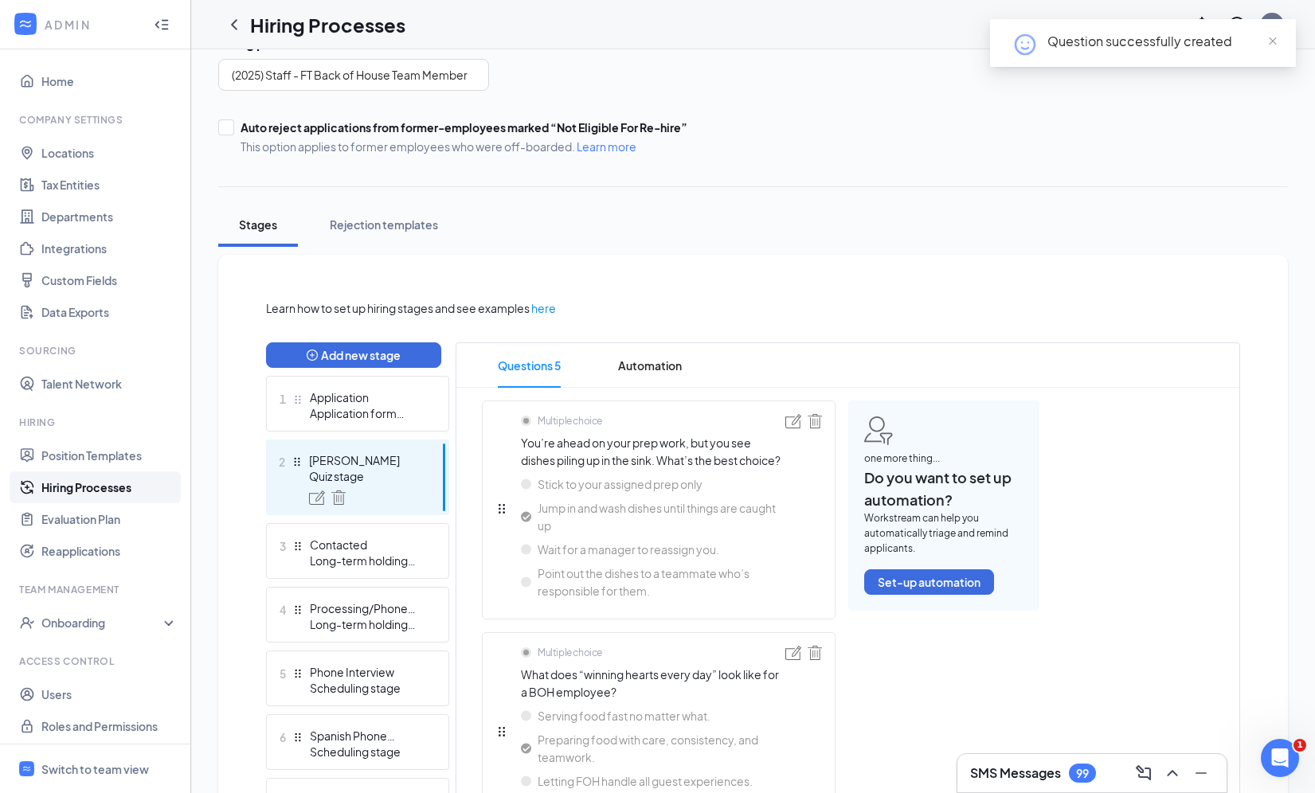
scroll to position [164, 0]
